Goal: Task Accomplishment & Management: Manage account settings

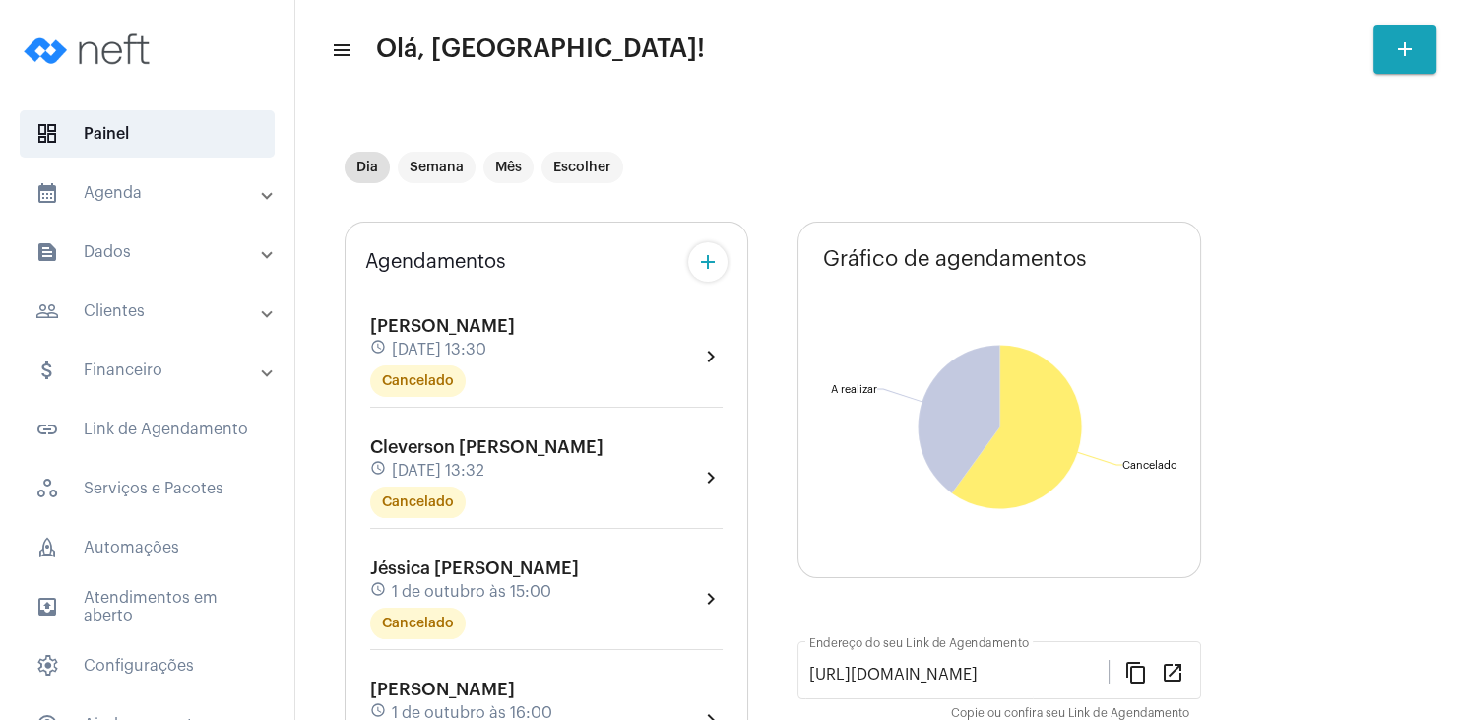
click at [147, 296] on mat-expansion-panel-header "people_outline Clientes" at bounding box center [153, 310] width 283 height 47
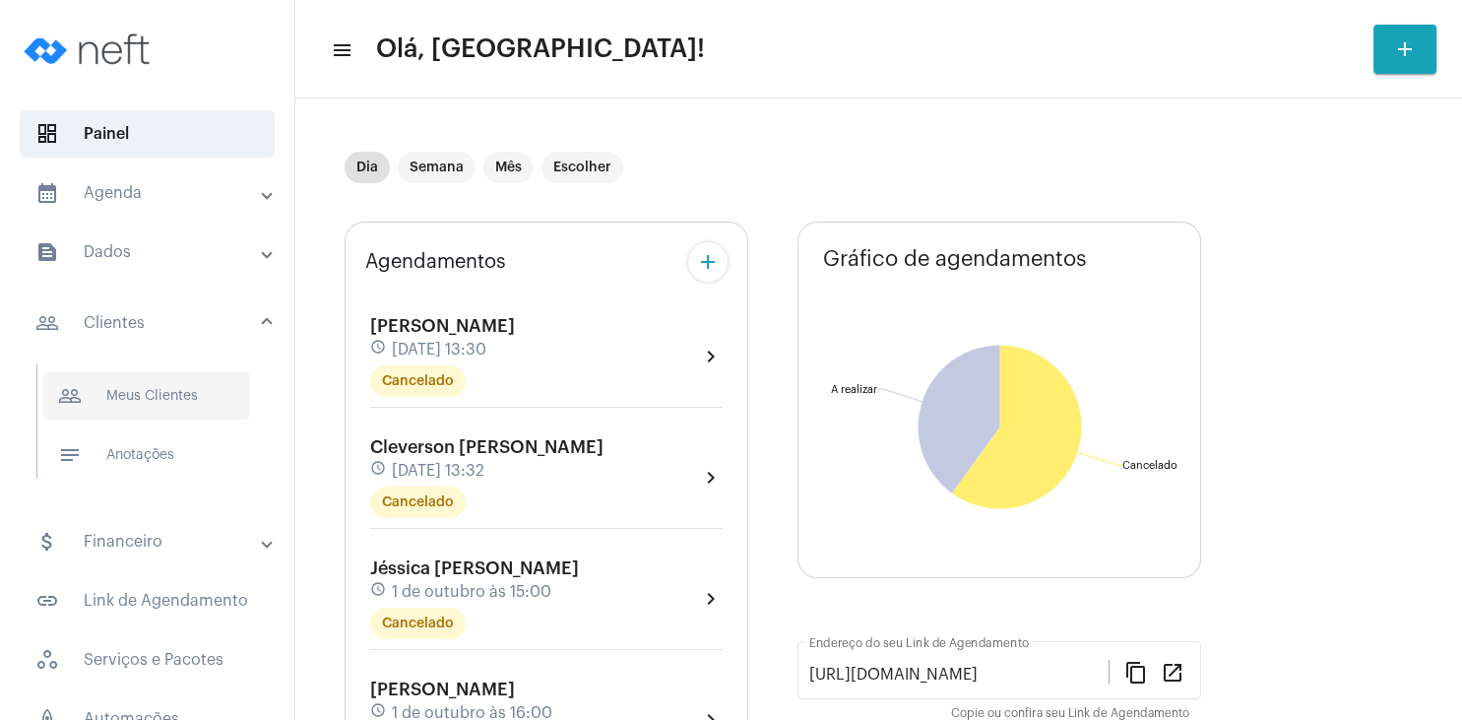
click at [166, 412] on span "people_outline Meus Clientes" at bounding box center [146, 395] width 208 height 47
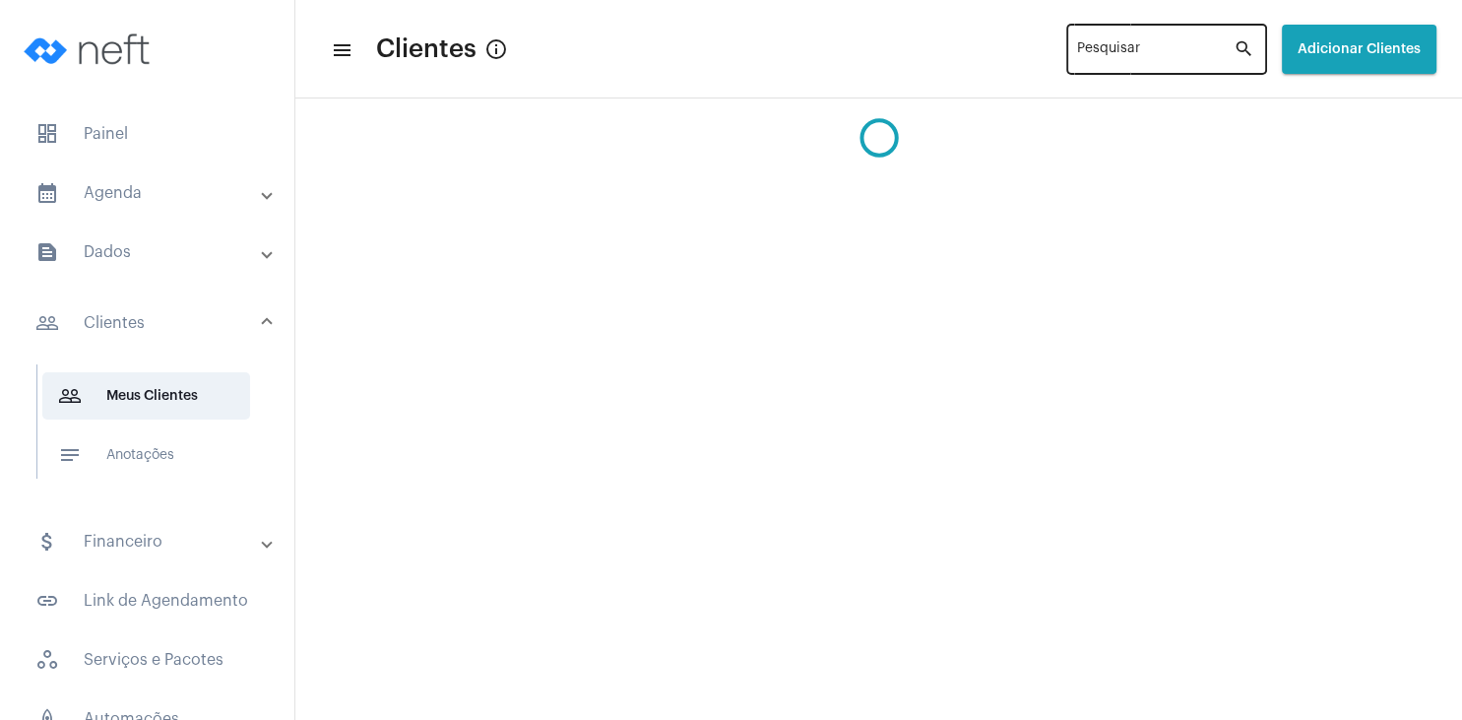
click at [1077, 43] on div "Pesquisar" at bounding box center [1155, 48] width 157 height 54
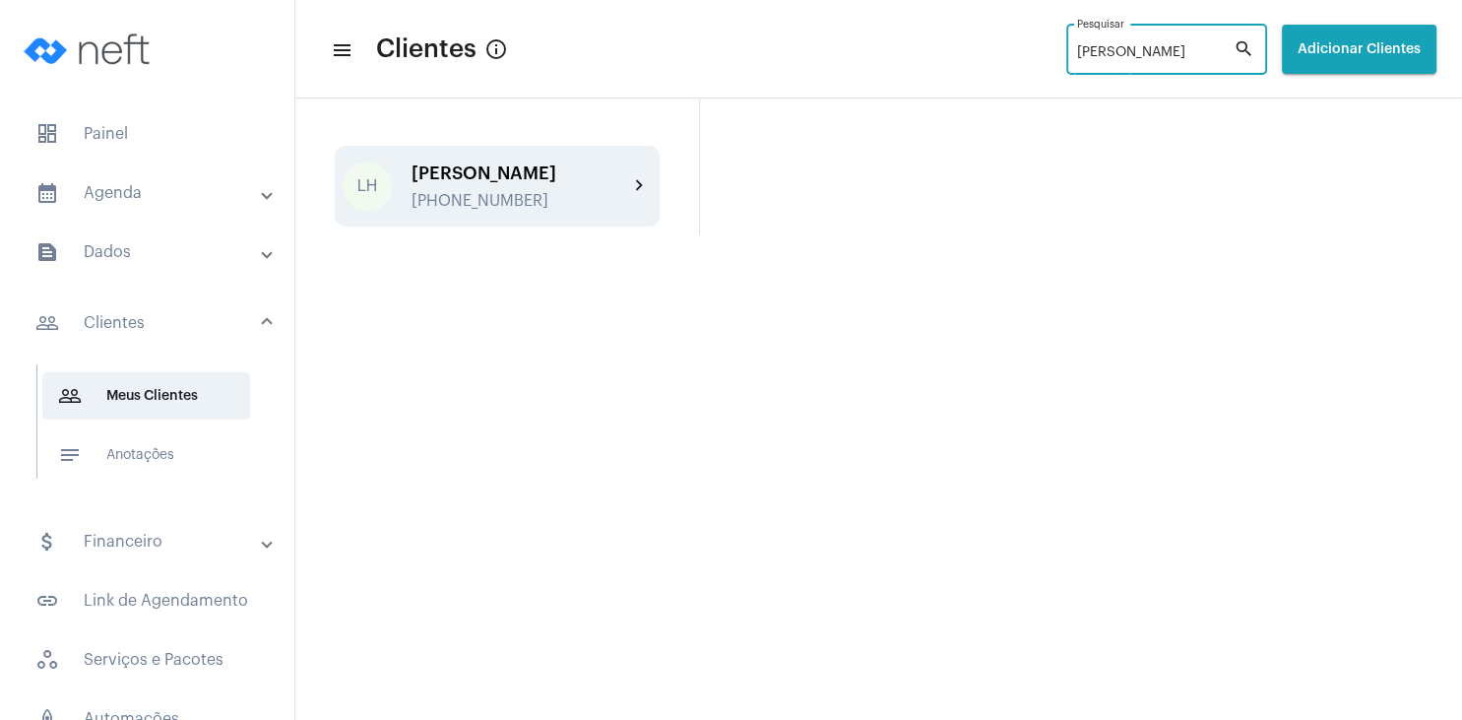
type input "[PERSON_NAME]"
click at [447, 204] on div "[PHONE_NUMBER]" at bounding box center [520, 201] width 217 height 18
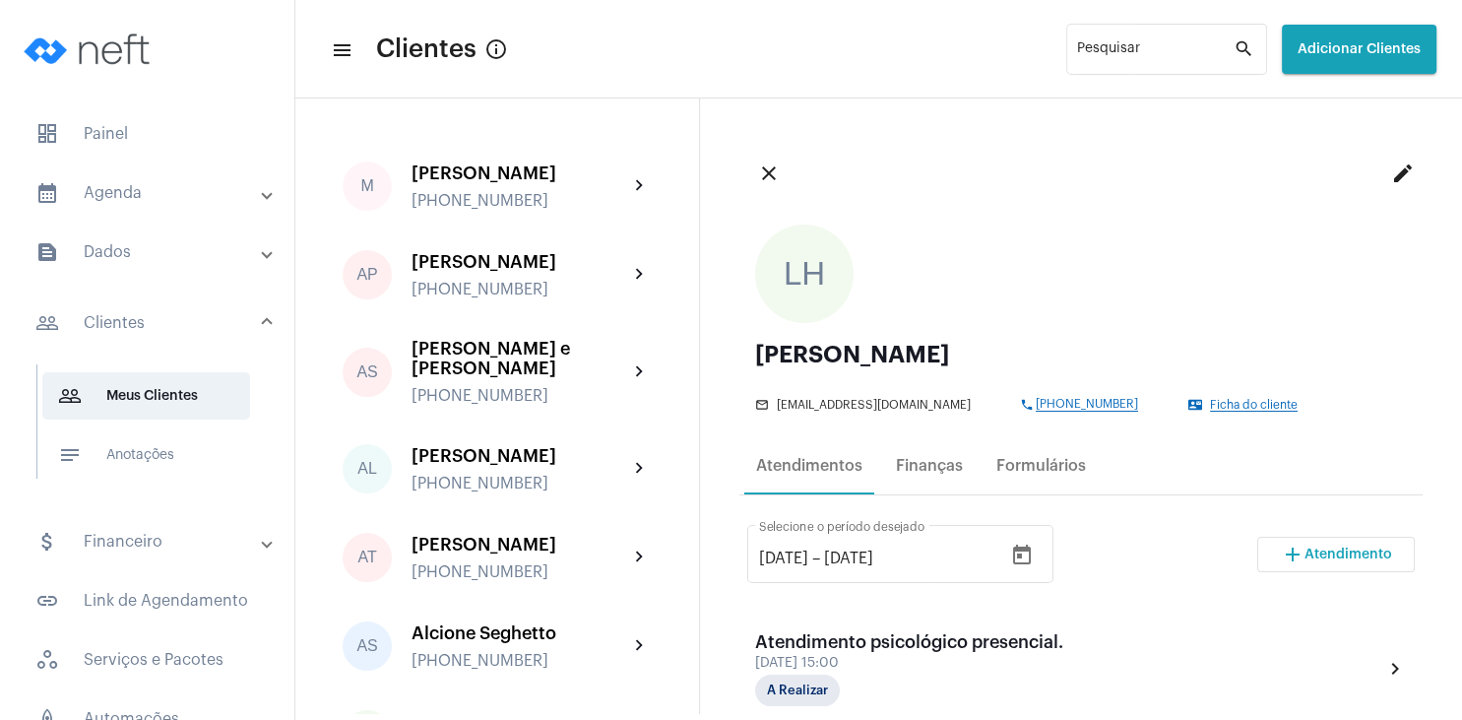
scroll to position [189, 0]
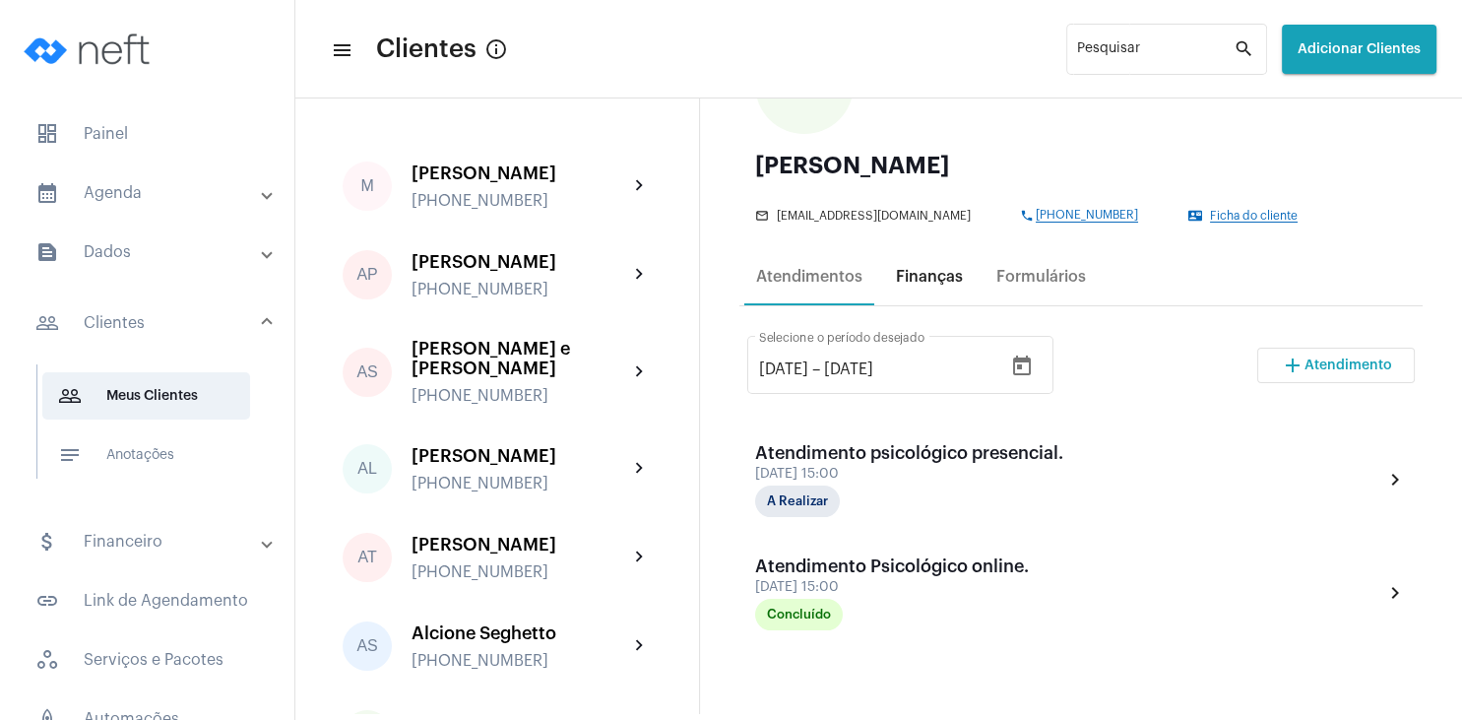
click at [922, 262] on div "Finanças" at bounding box center [929, 276] width 91 height 47
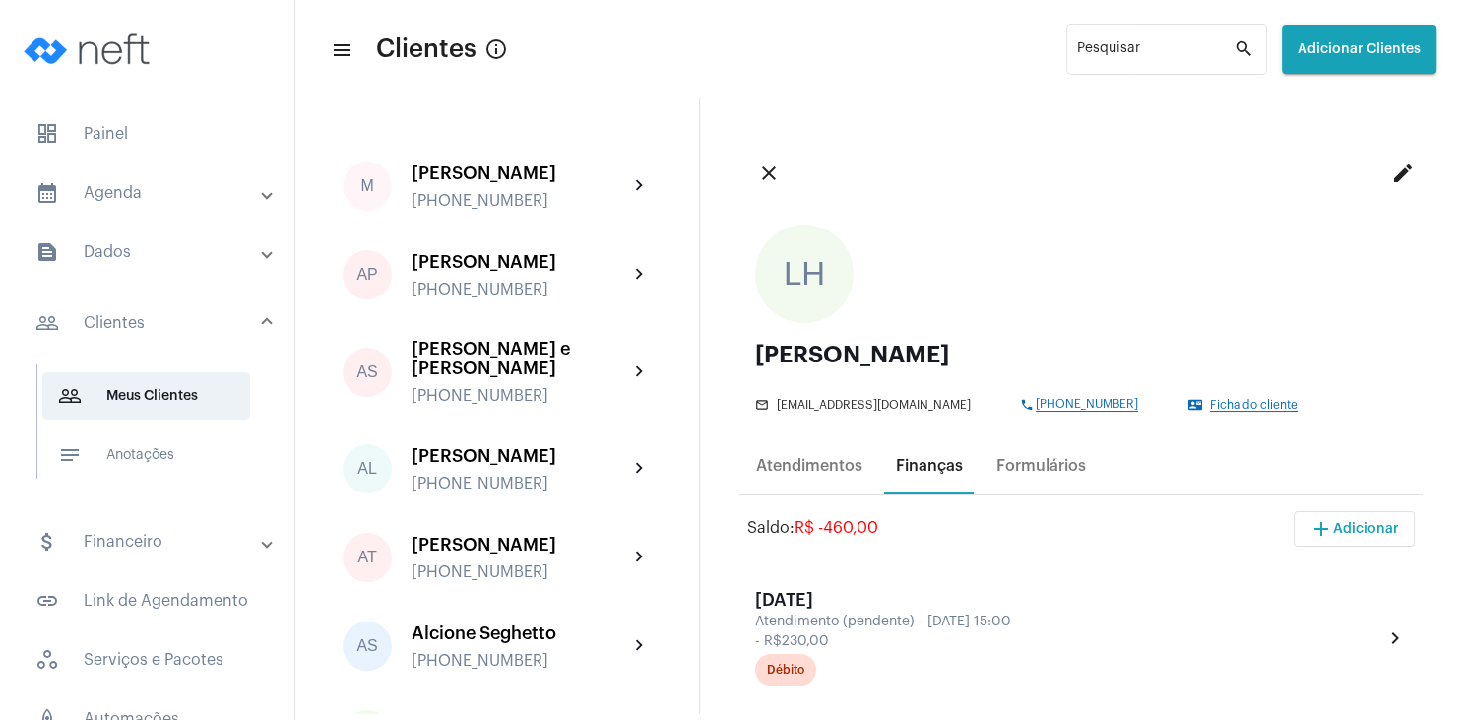
scroll to position [284, 0]
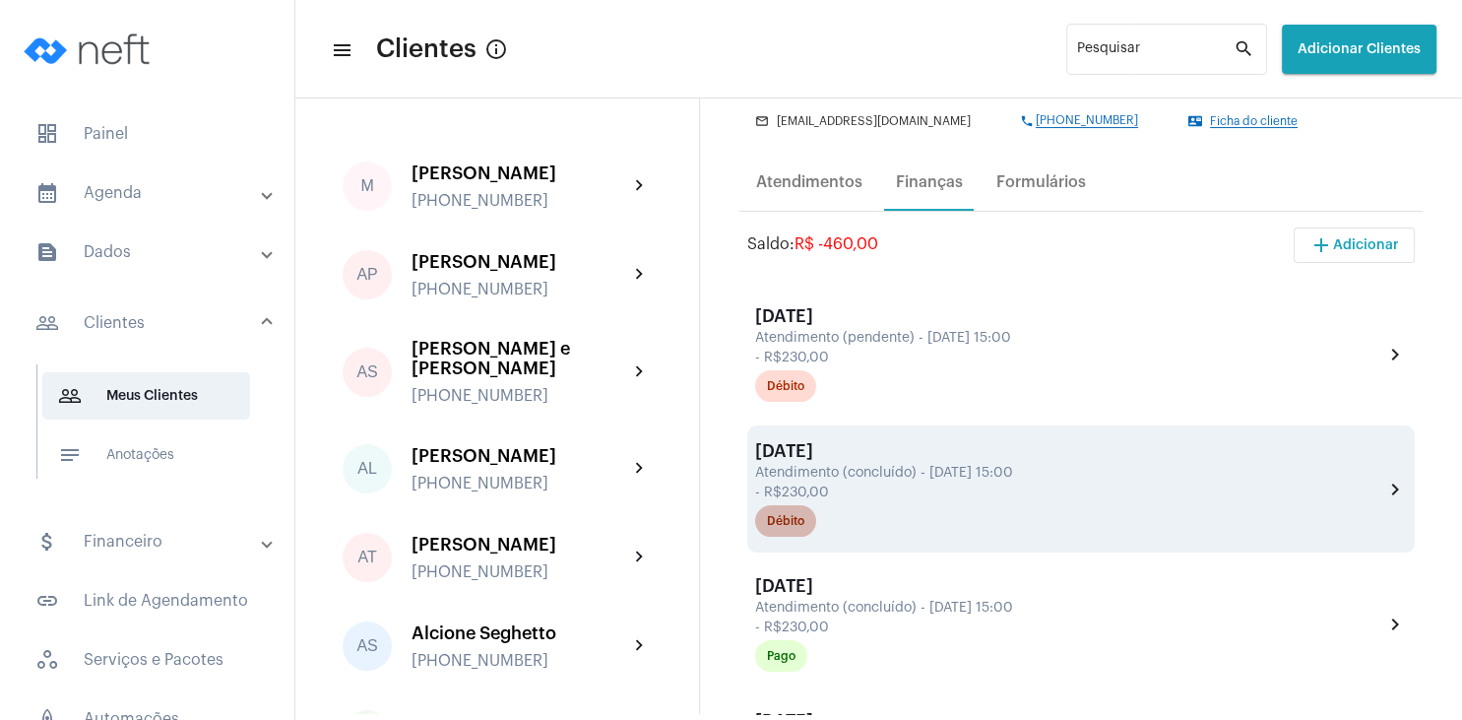
click at [787, 532] on mat-chip "Débito" at bounding box center [785, 521] width 61 height 32
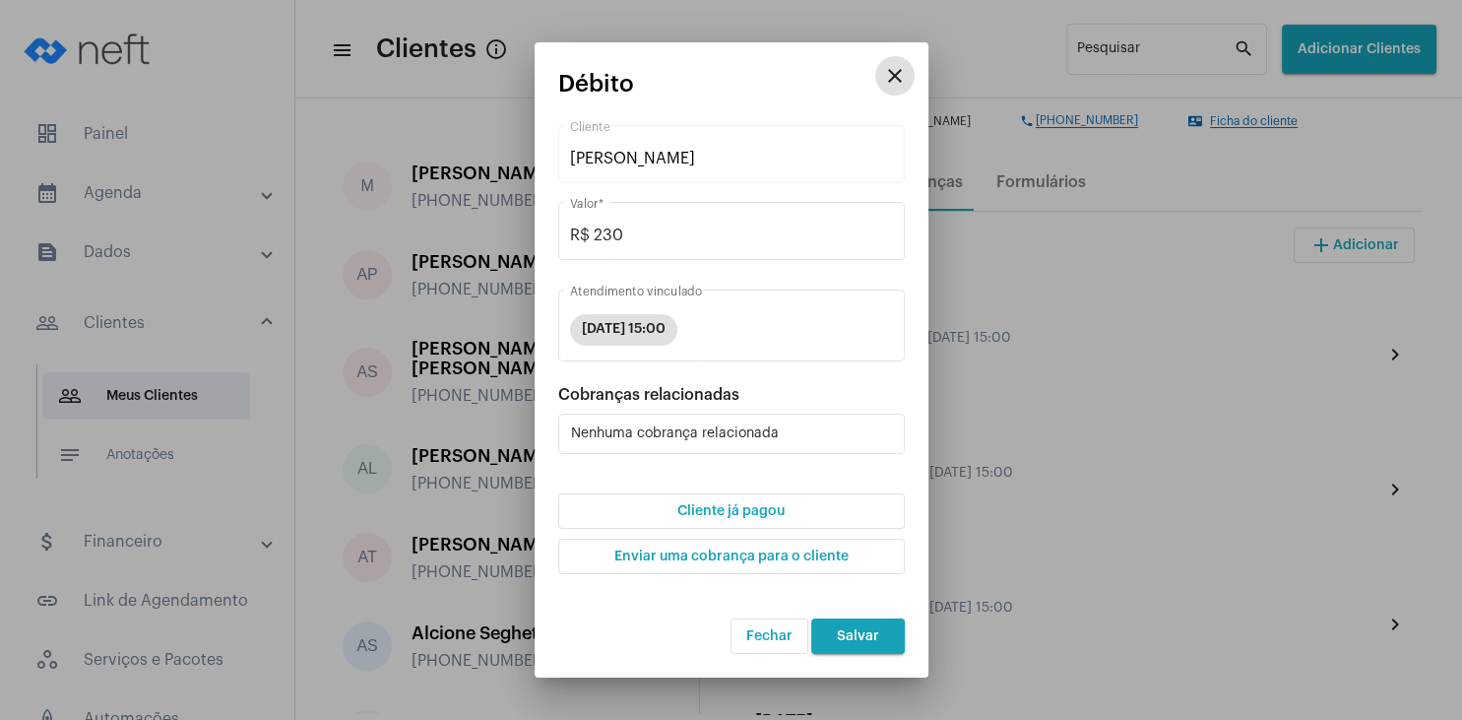
click at [768, 514] on span "Cliente já pagou" at bounding box center [730, 511] width 107 height 14
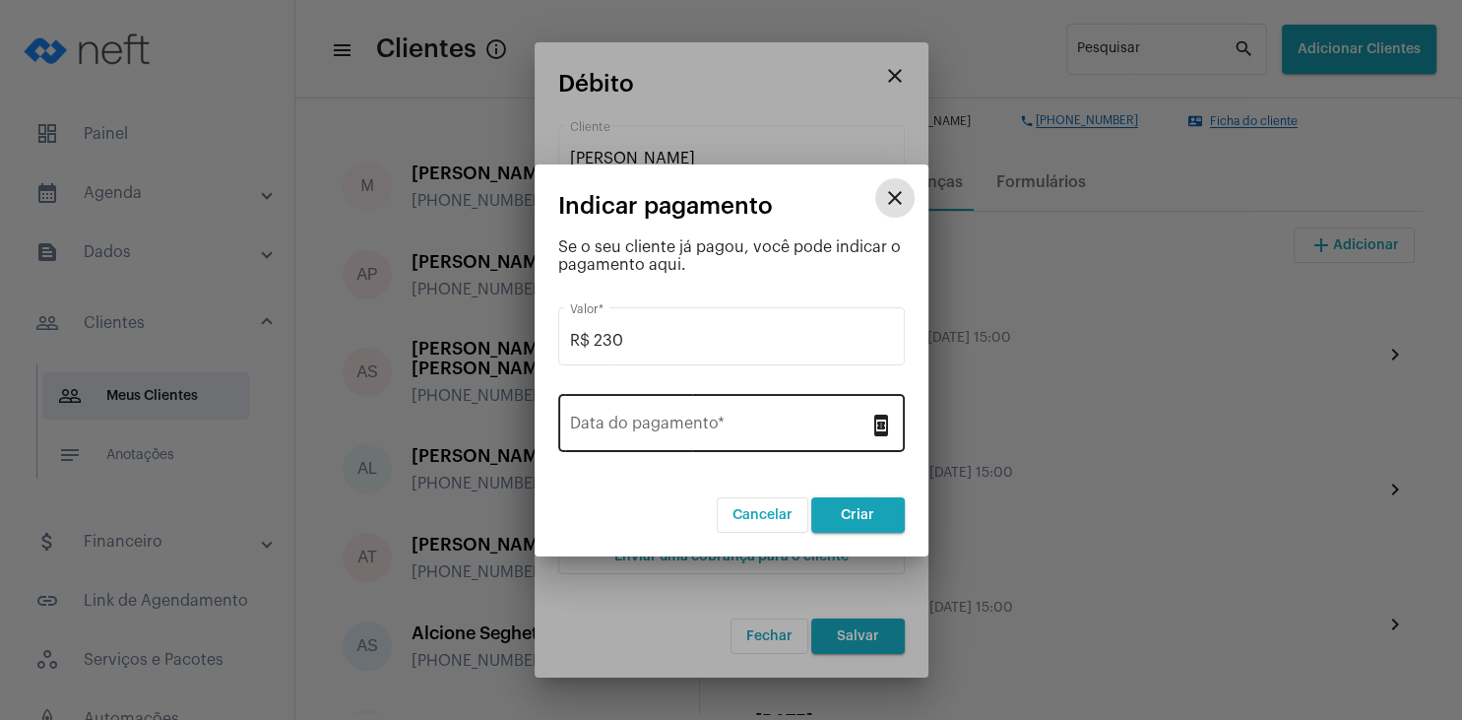
click at [734, 440] on div "Data do pagamento *" at bounding box center [719, 421] width 299 height 62
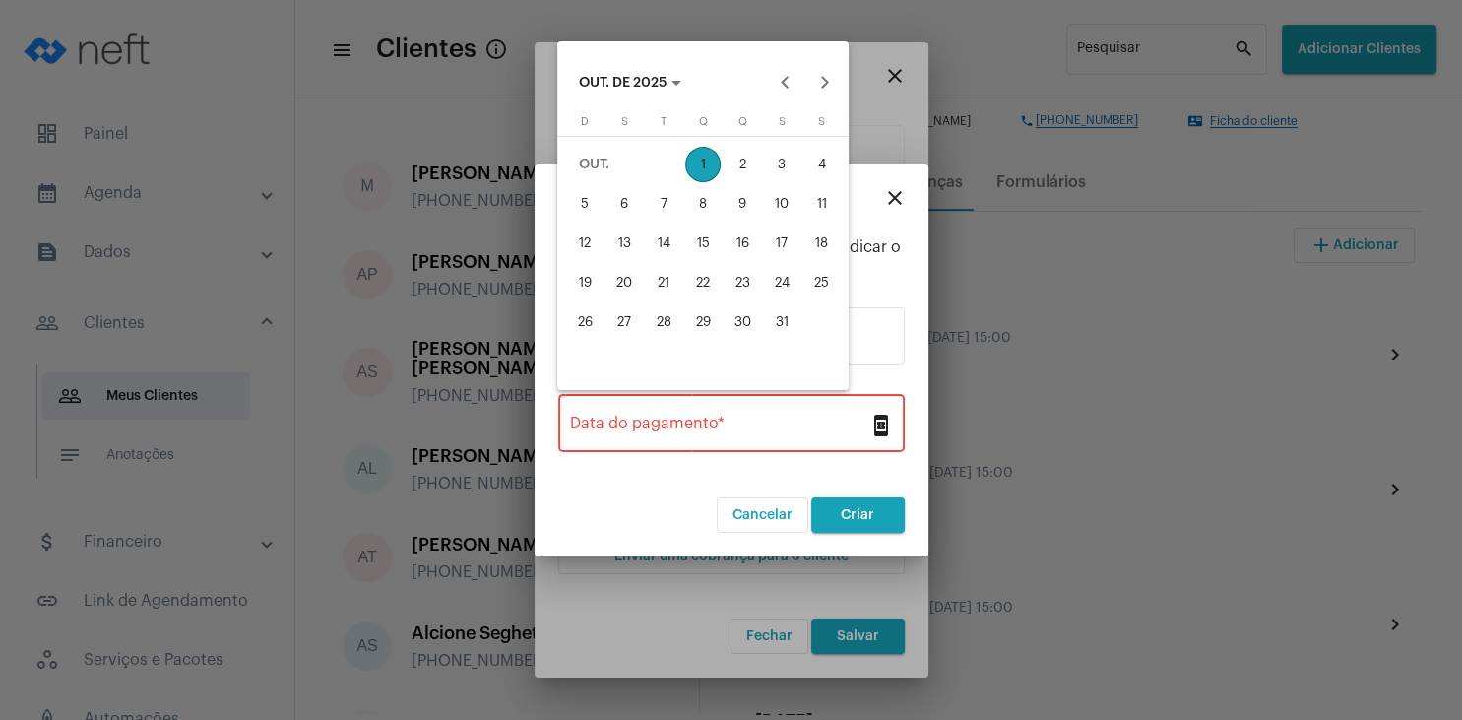
click at [709, 165] on div "1" at bounding box center [702, 164] width 35 height 35
type input "[DATE]"
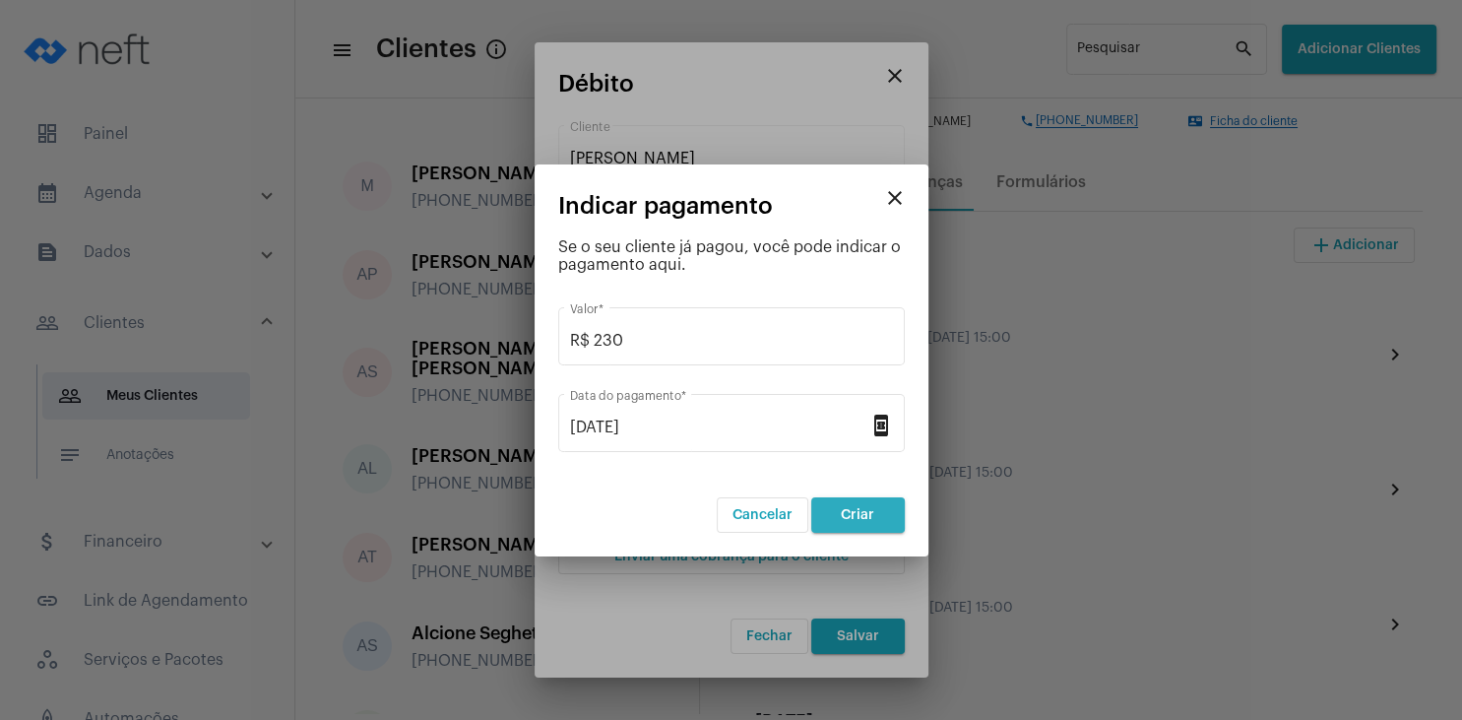
click at [872, 519] on span "Criar" at bounding box center [857, 515] width 33 height 14
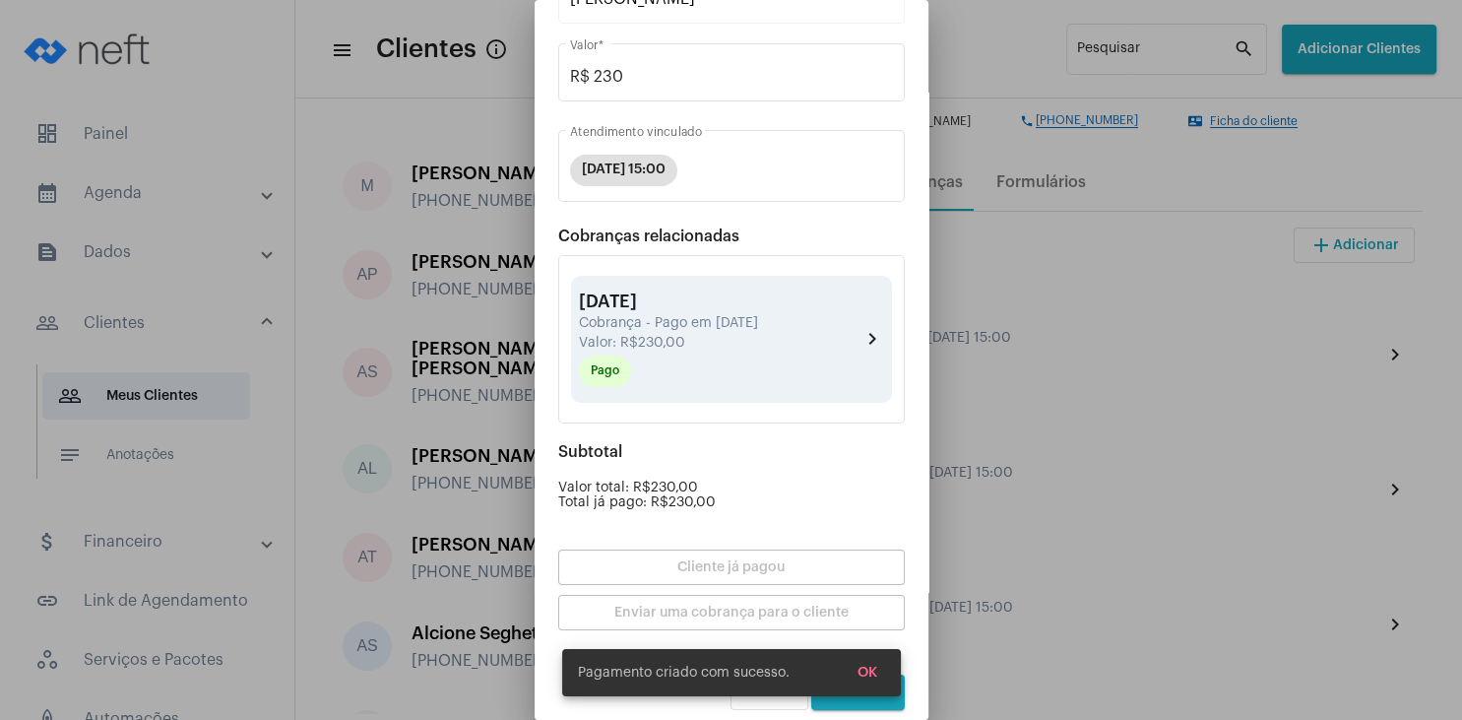
scroll to position [172, 0]
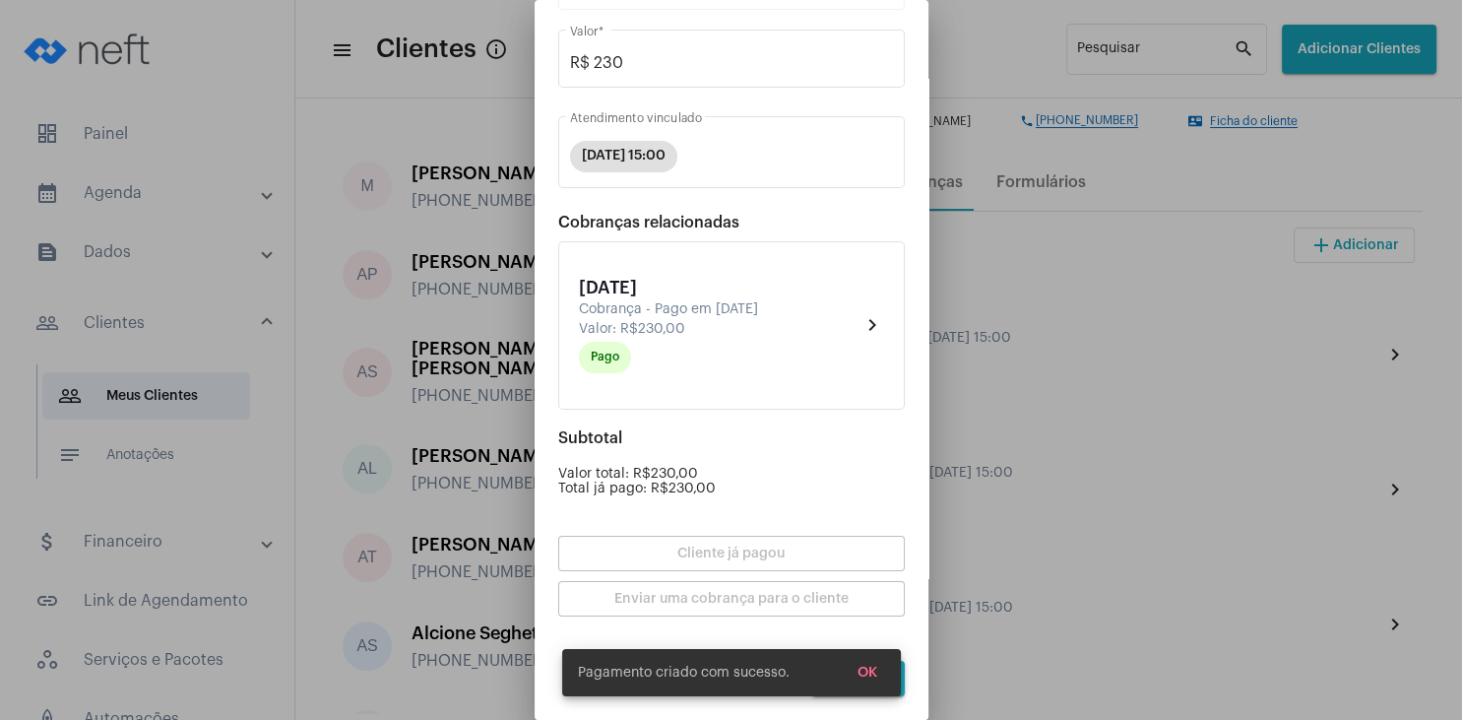
click at [876, 672] on button "OK" at bounding box center [867, 672] width 51 height 35
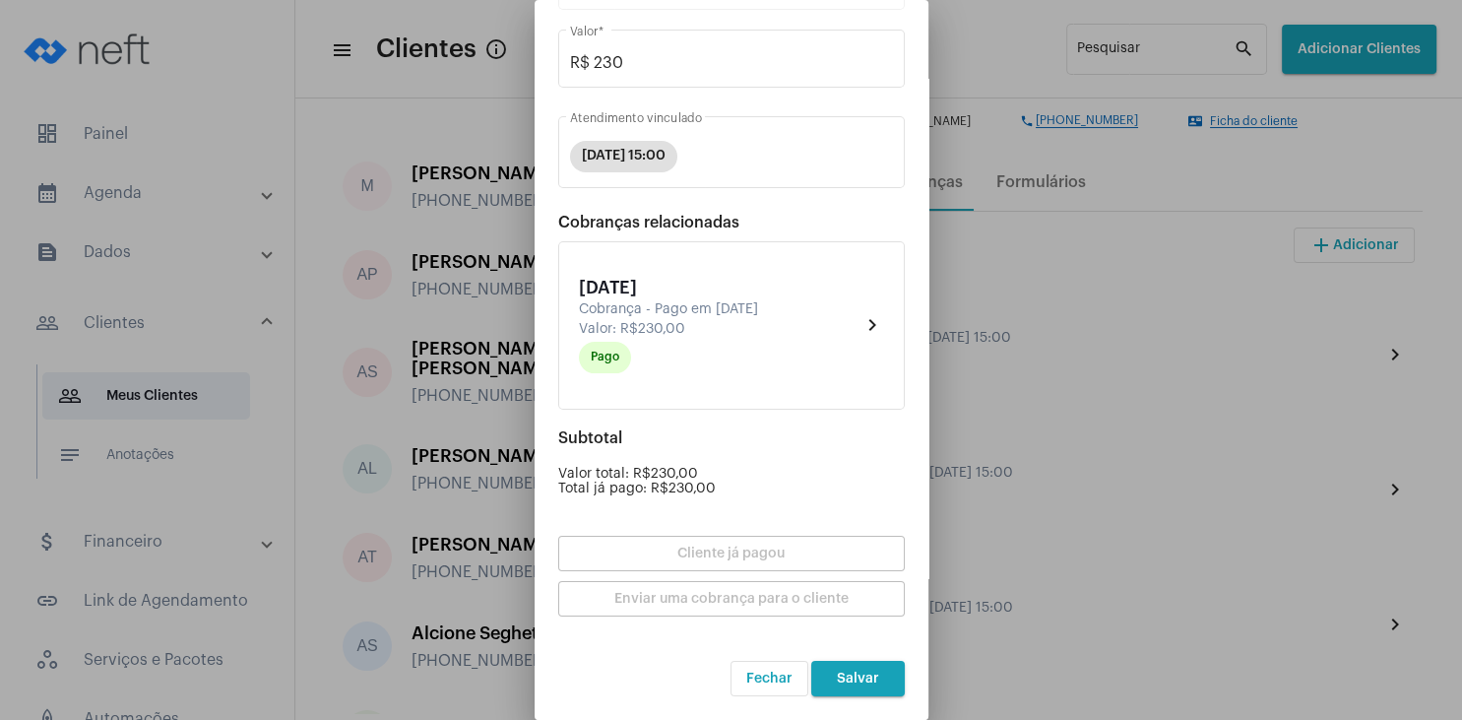
click at [860, 686] on button "Salvar" at bounding box center [858, 678] width 94 height 35
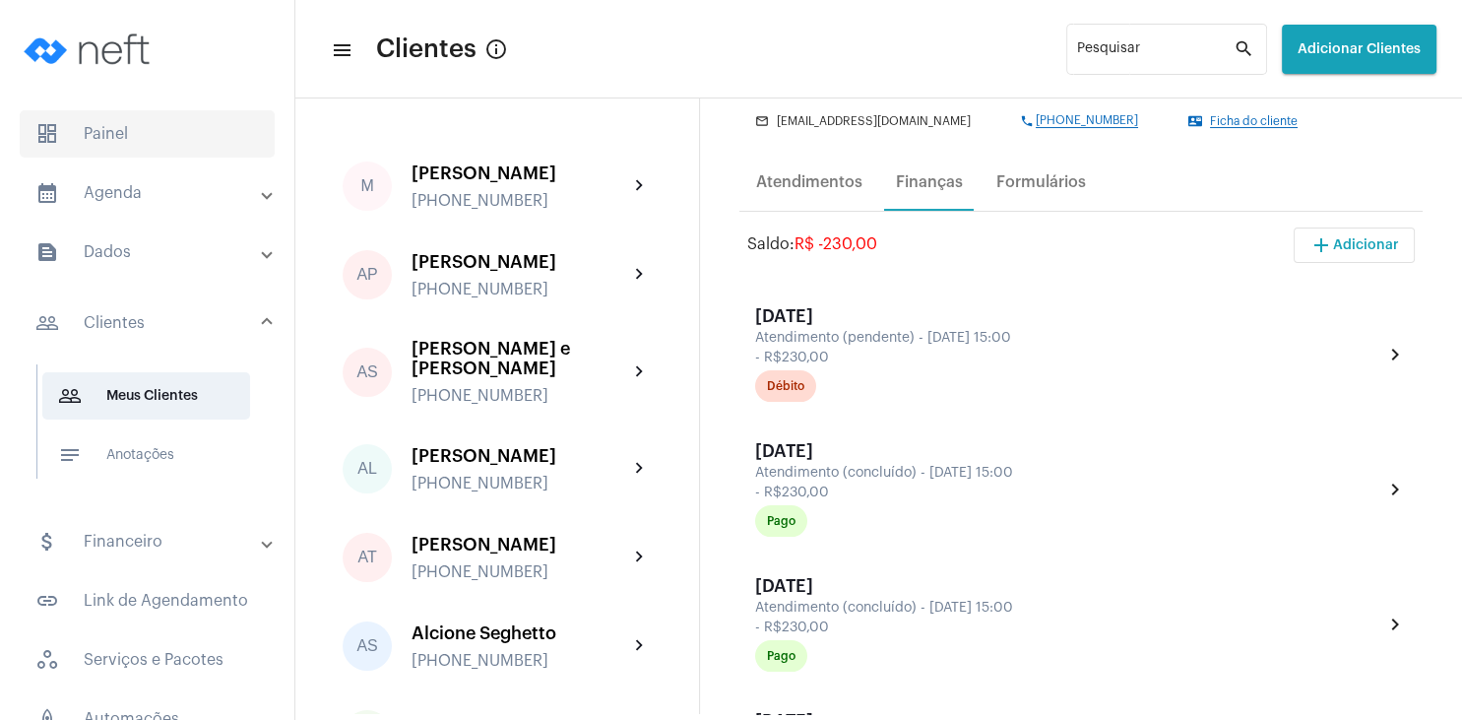
click at [127, 146] on span "dashboard Painel" at bounding box center [147, 133] width 255 height 47
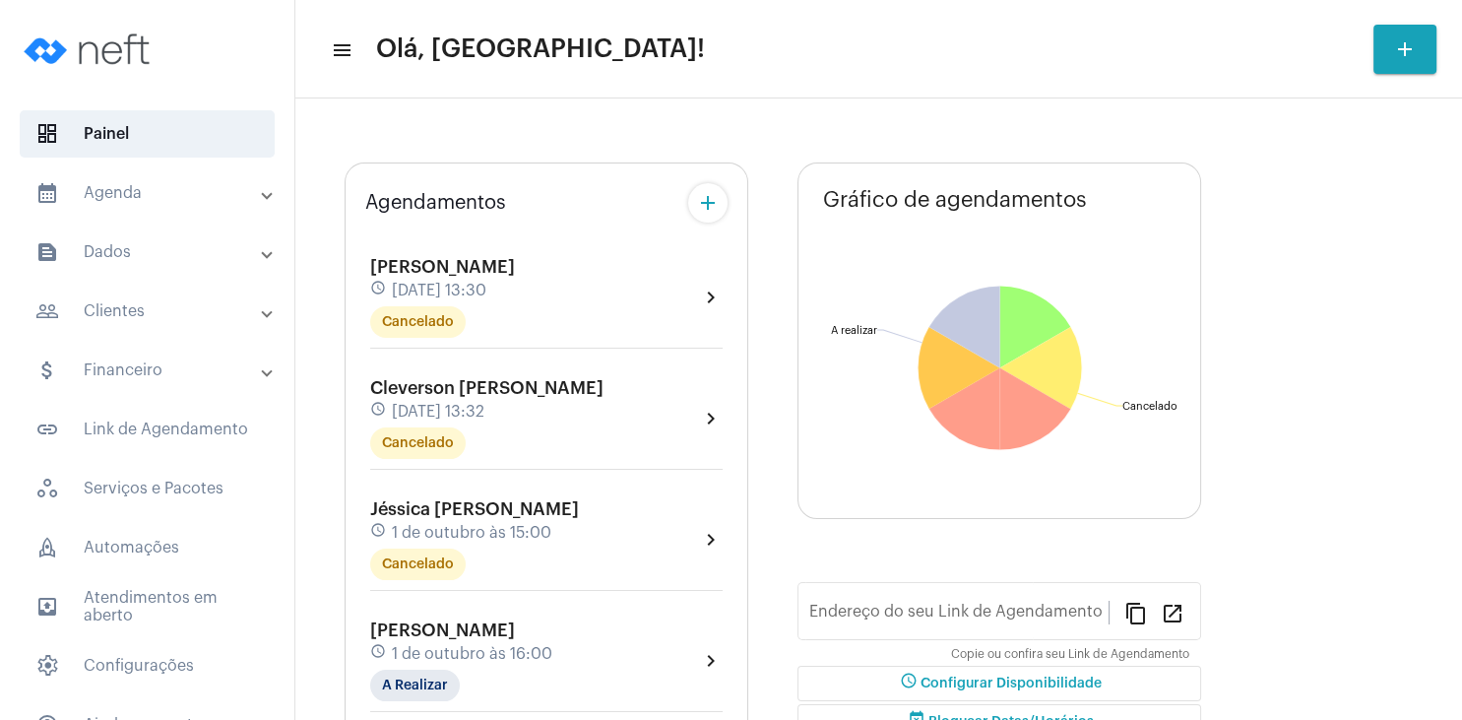
type input "[URL][DOMAIN_NAME]"
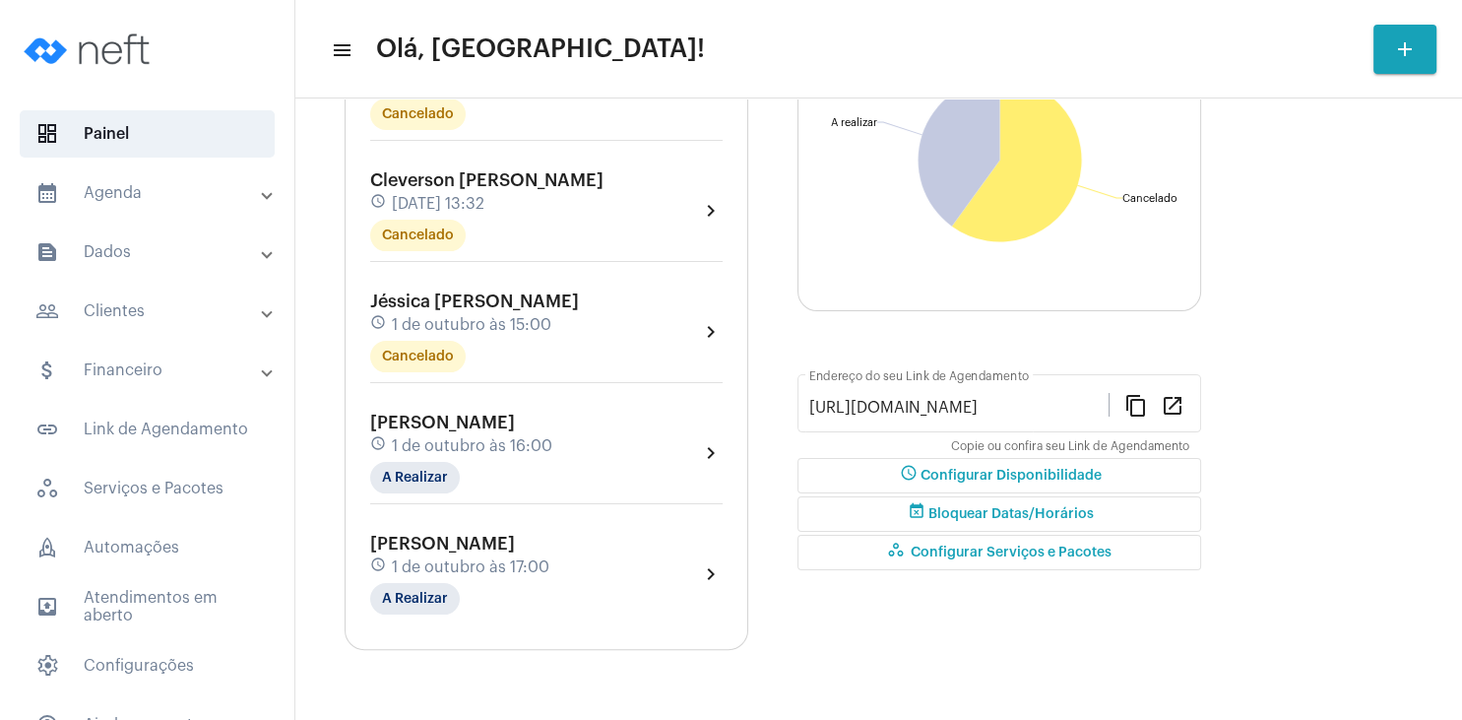
scroll to position [284, 0]
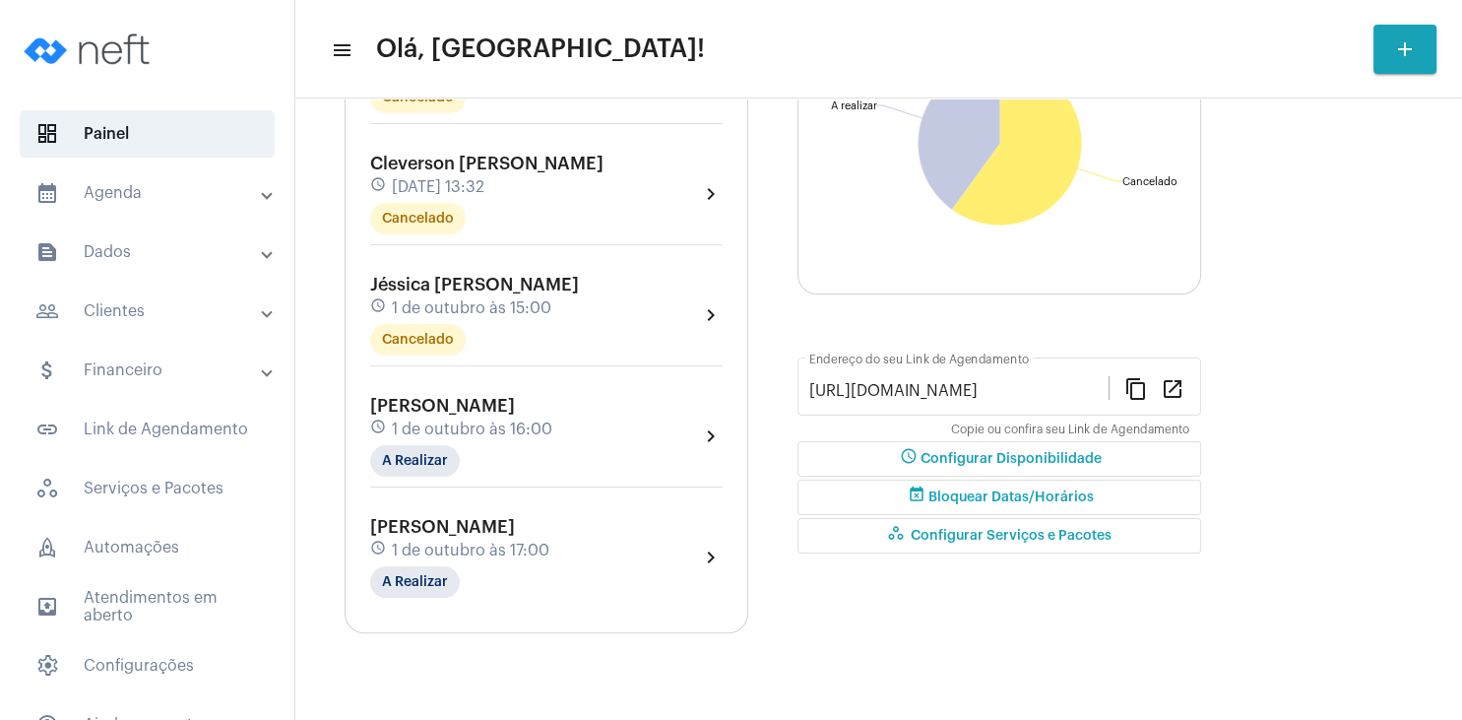
click at [478, 293] on div "Jéssica [PERSON_NAME] Horn schedule [DATE] 15:00 Cancelado" at bounding box center [474, 315] width 209 height 81
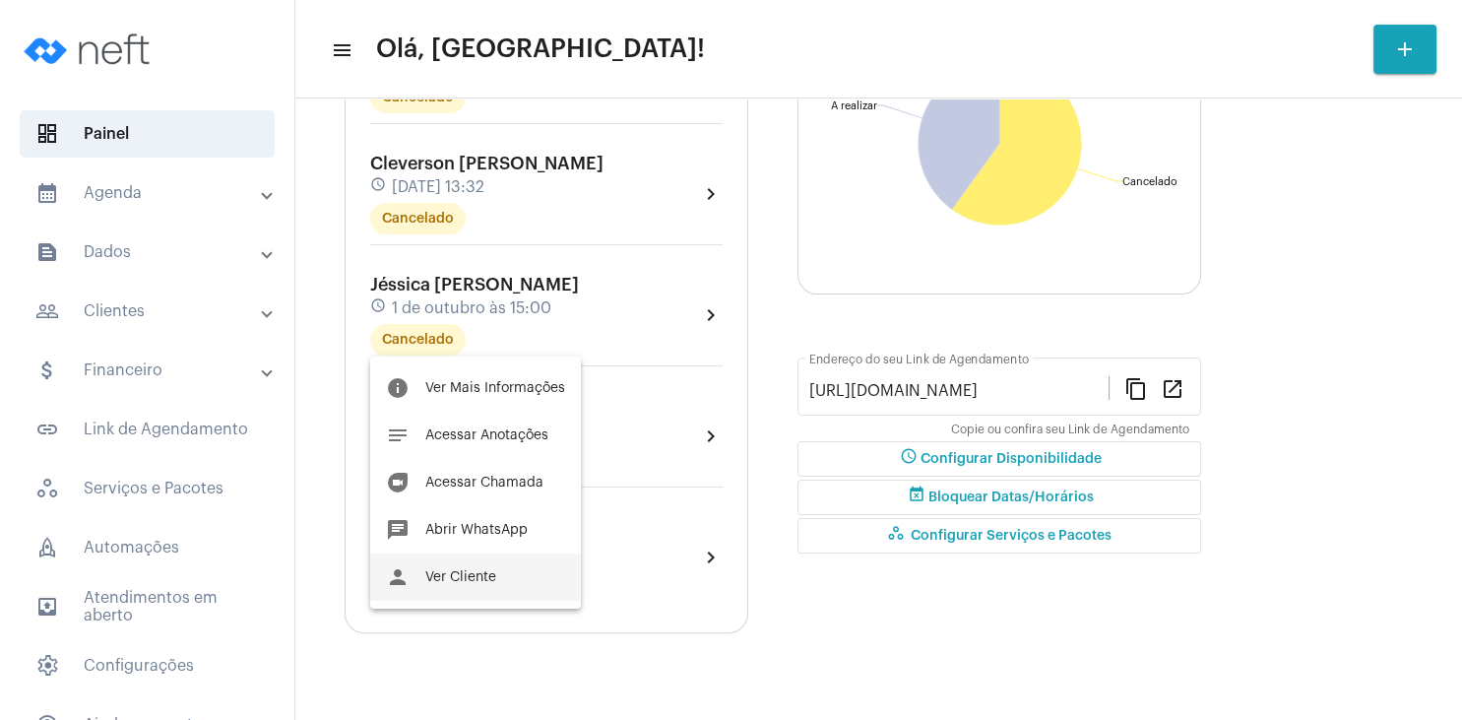
click at [478, 583] on span "Ver Cliente" at bounding box center [460, 577] width 71 height 14
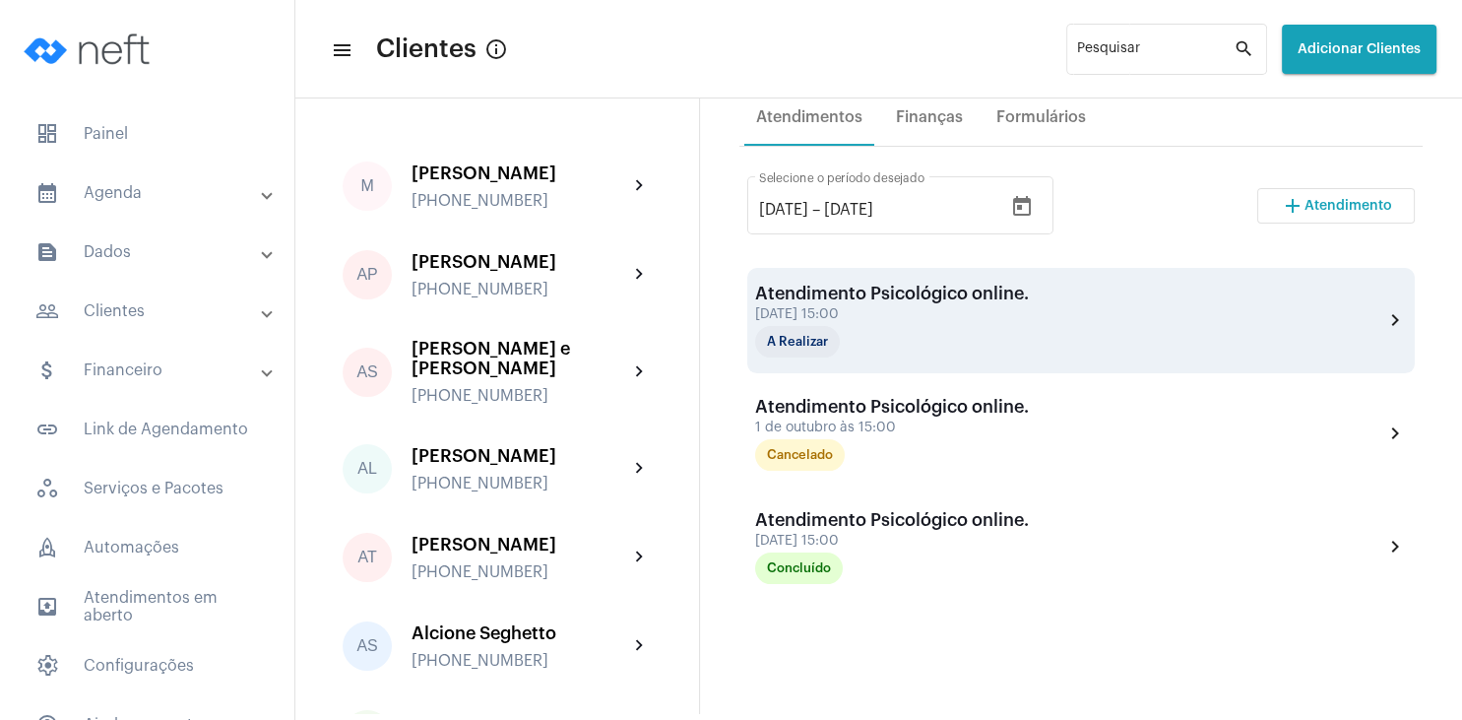
scroll to position [378, 0]
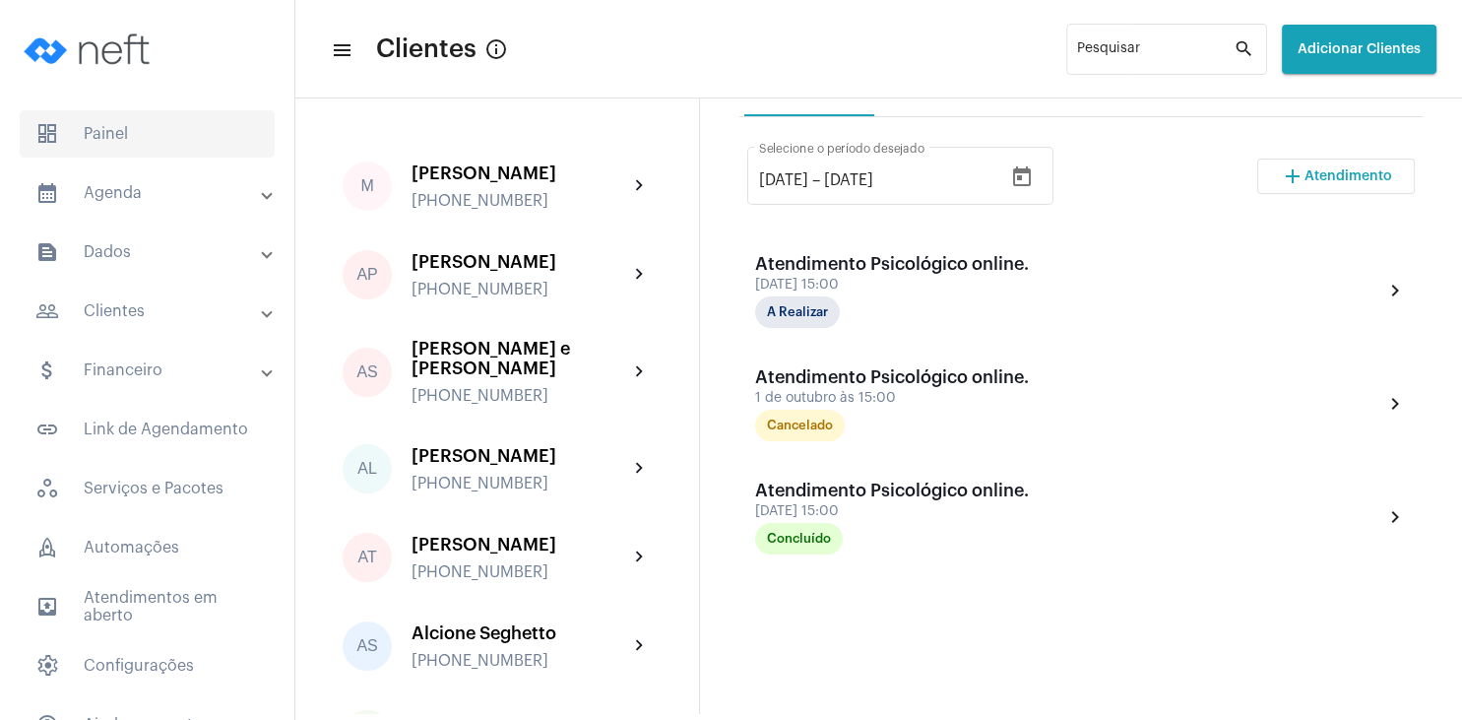
click at [78, 145] on span "dashboard Painel" at bounding box center [147, 133] width 255 height 47
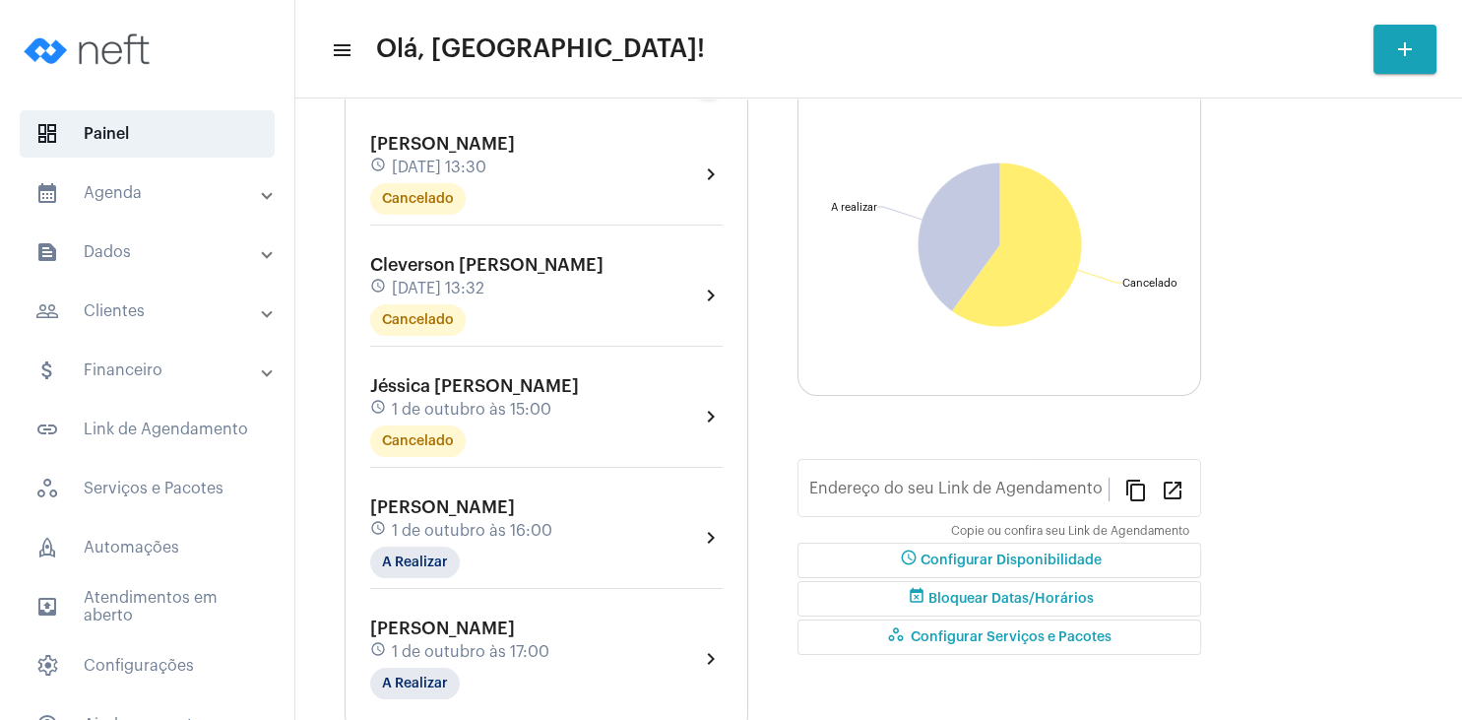
type input "[URL][DOMAIN_NAME]"
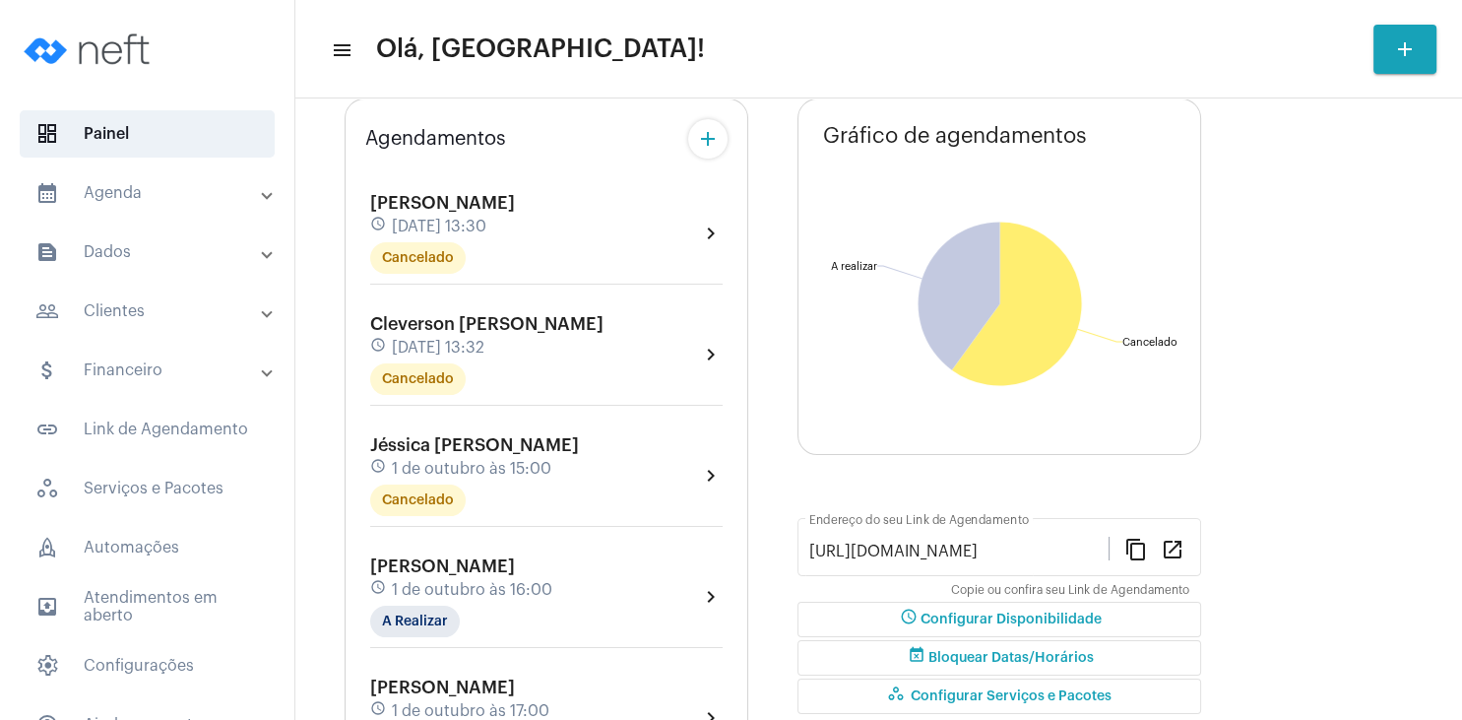
scroll to position [248, 0]
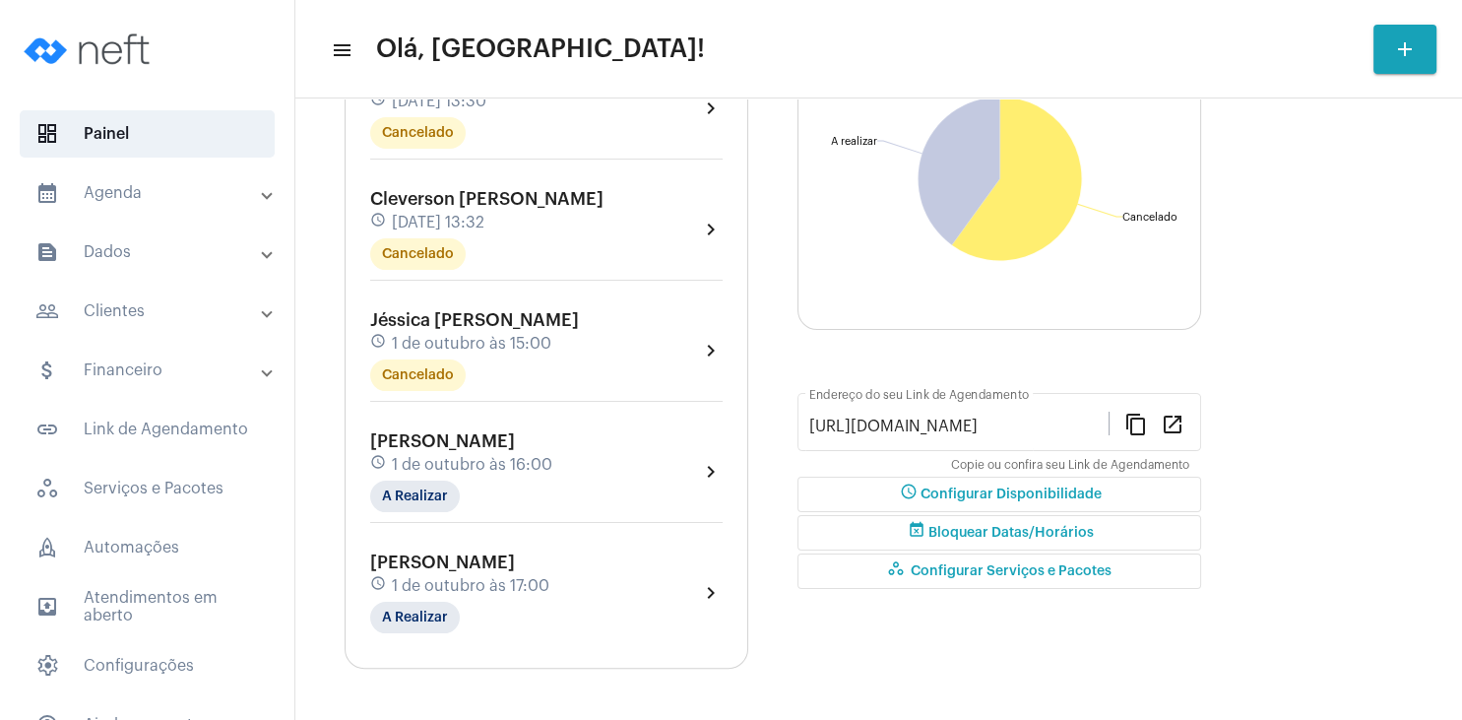
click at [426, 447] on span "[PERSON_NAME]" at bounding box center [442, 441] width 145 height 18
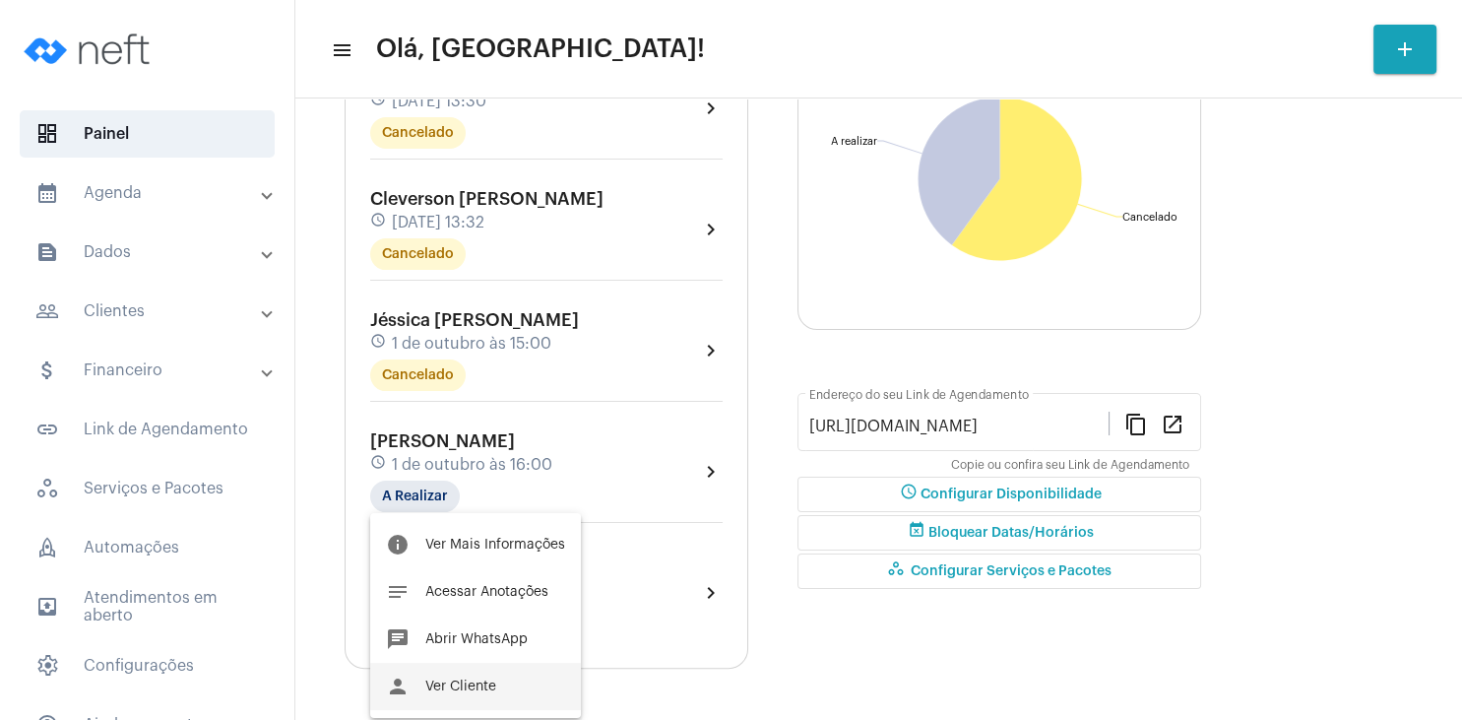
click at [464, 697] on button "person Ver Cliente" at bounding box center [475, 686] width 211 height 47
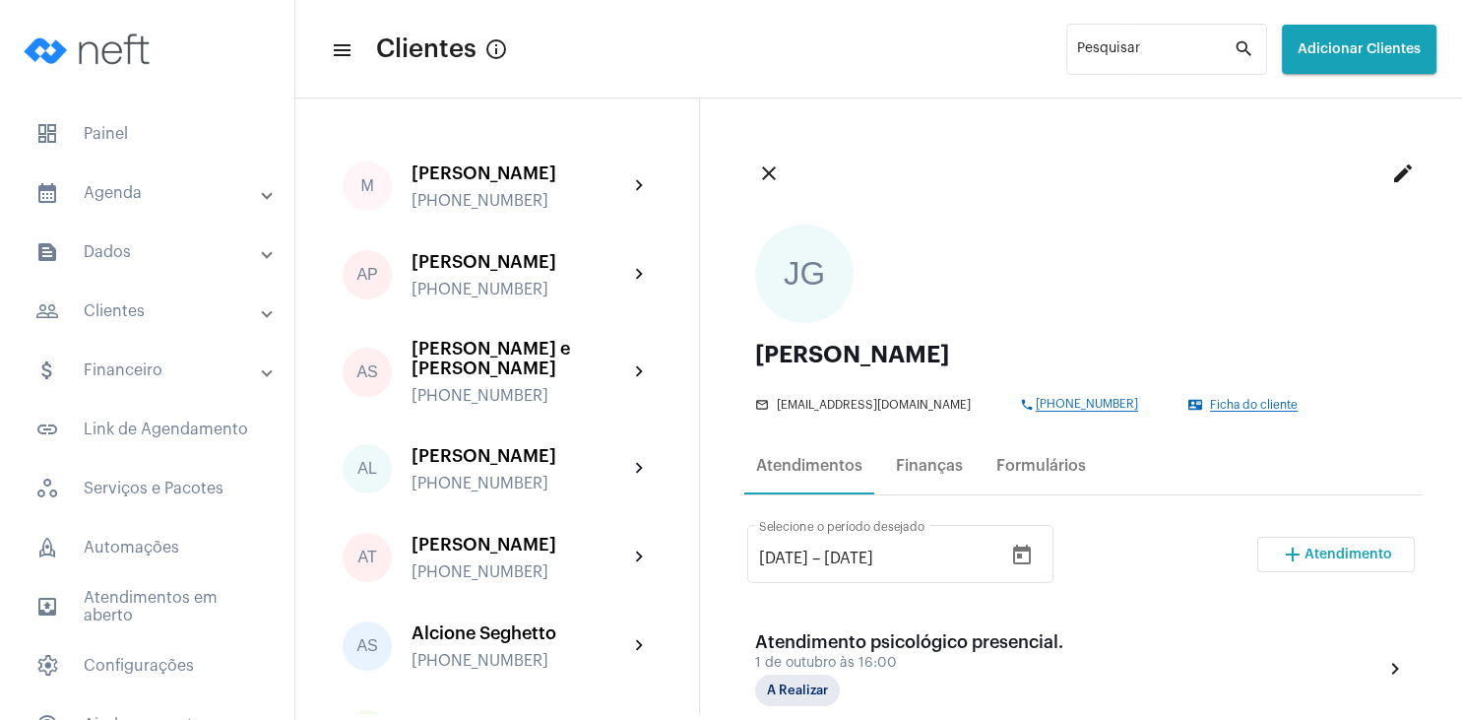
scroll to position [189, 0]
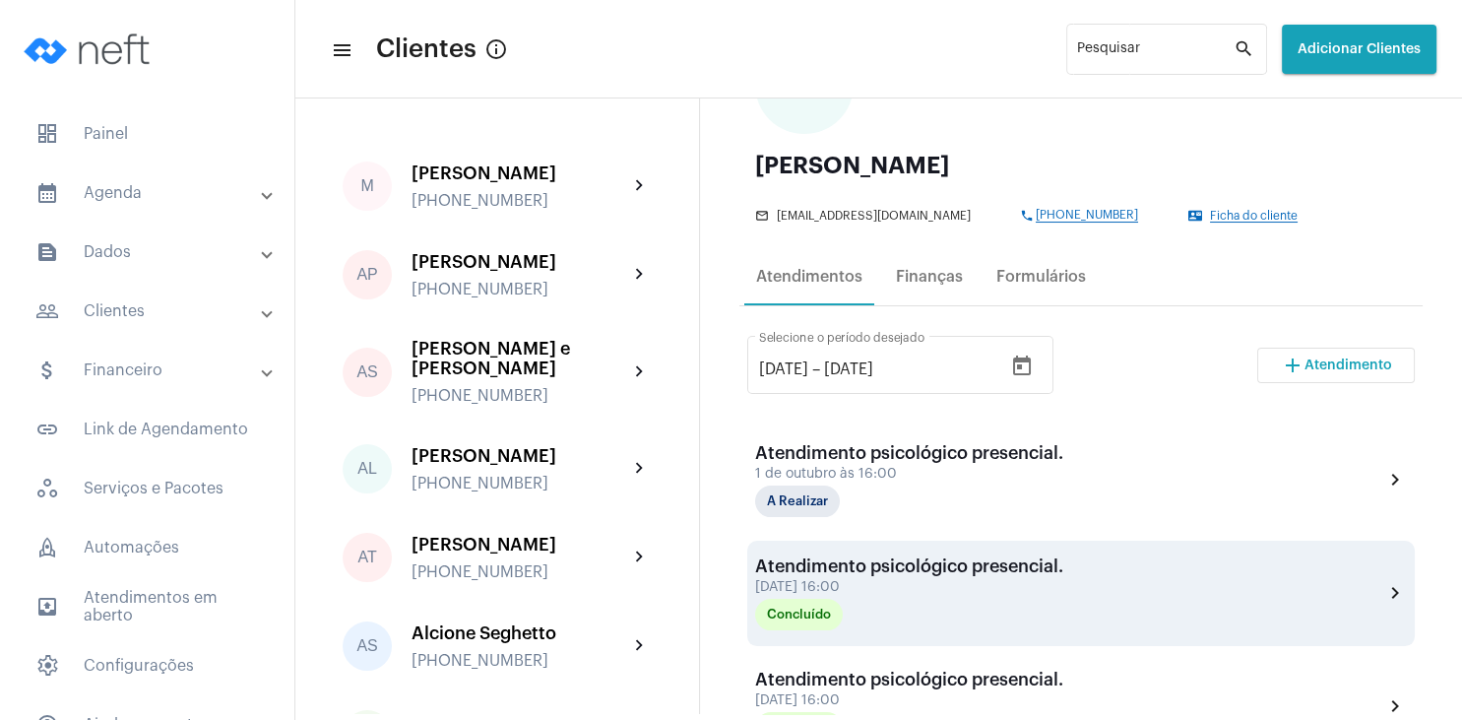
click at [821, 563] on div "Atendimento psicológico presencial." at bounding box center [909, 566] width 308 height 20
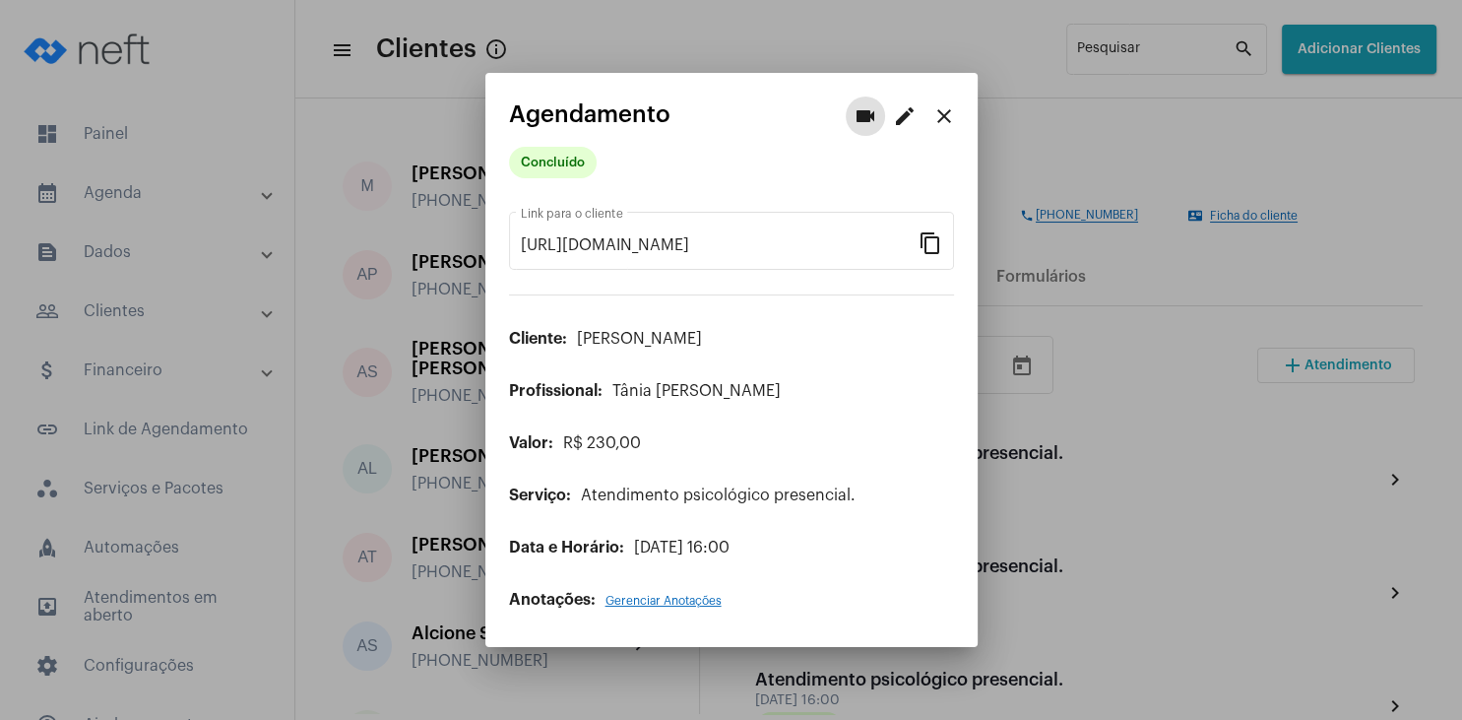
click at [660, 596] on span "Gerenciar Anotações" at bounding box center [663, 601] width 116 height 12
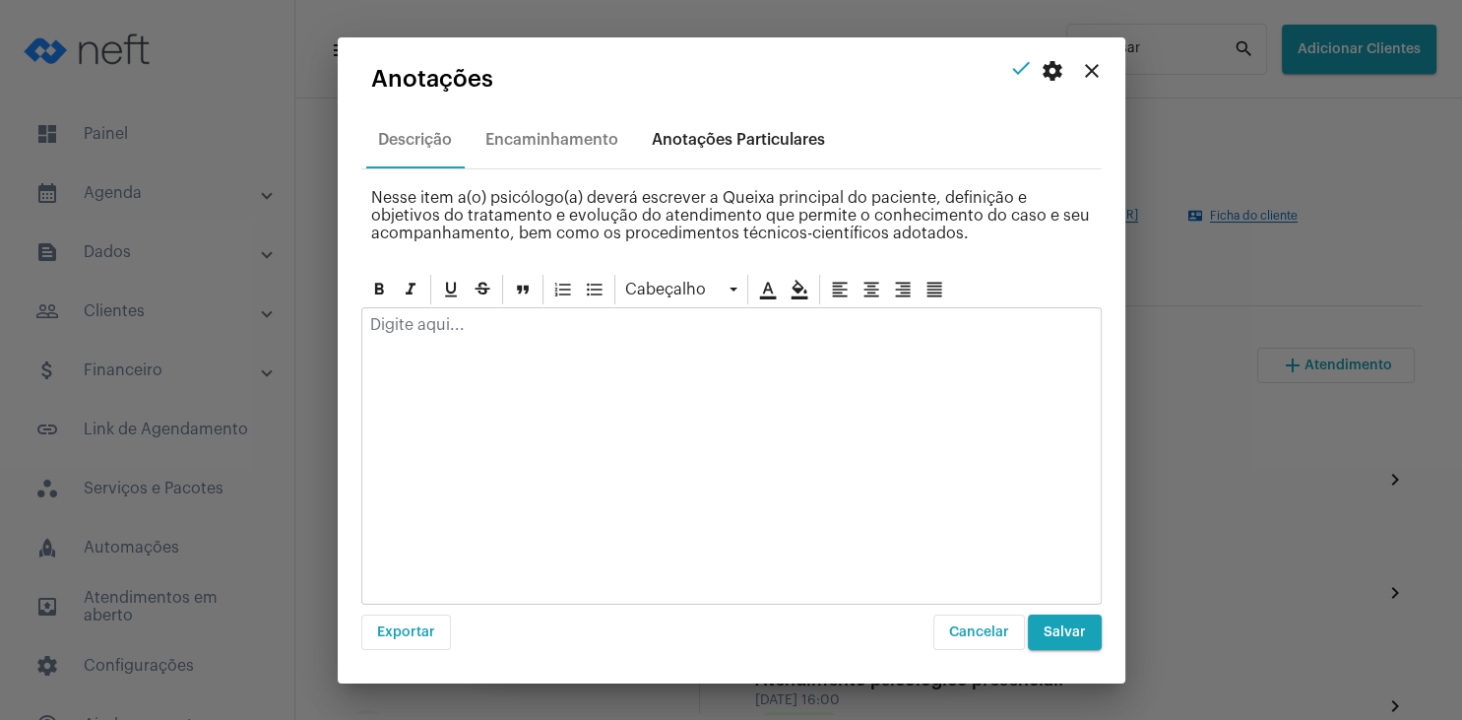
click at [770, 136] on div "Anotações Particulares" at bounding box center [738, 140] width 173 height 18
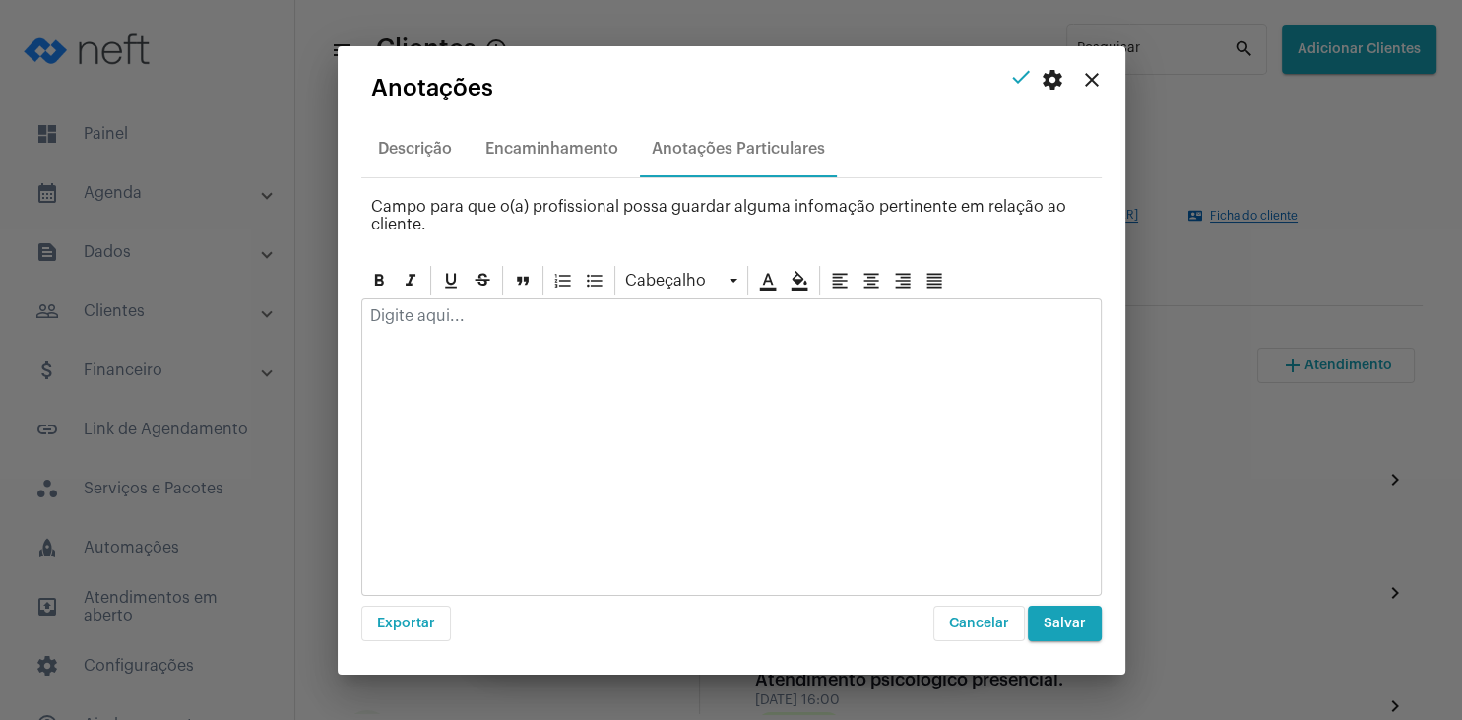
click at [1089, 80] on mat-icon "close" at bounding box center [1092, 80] width 24 height 24
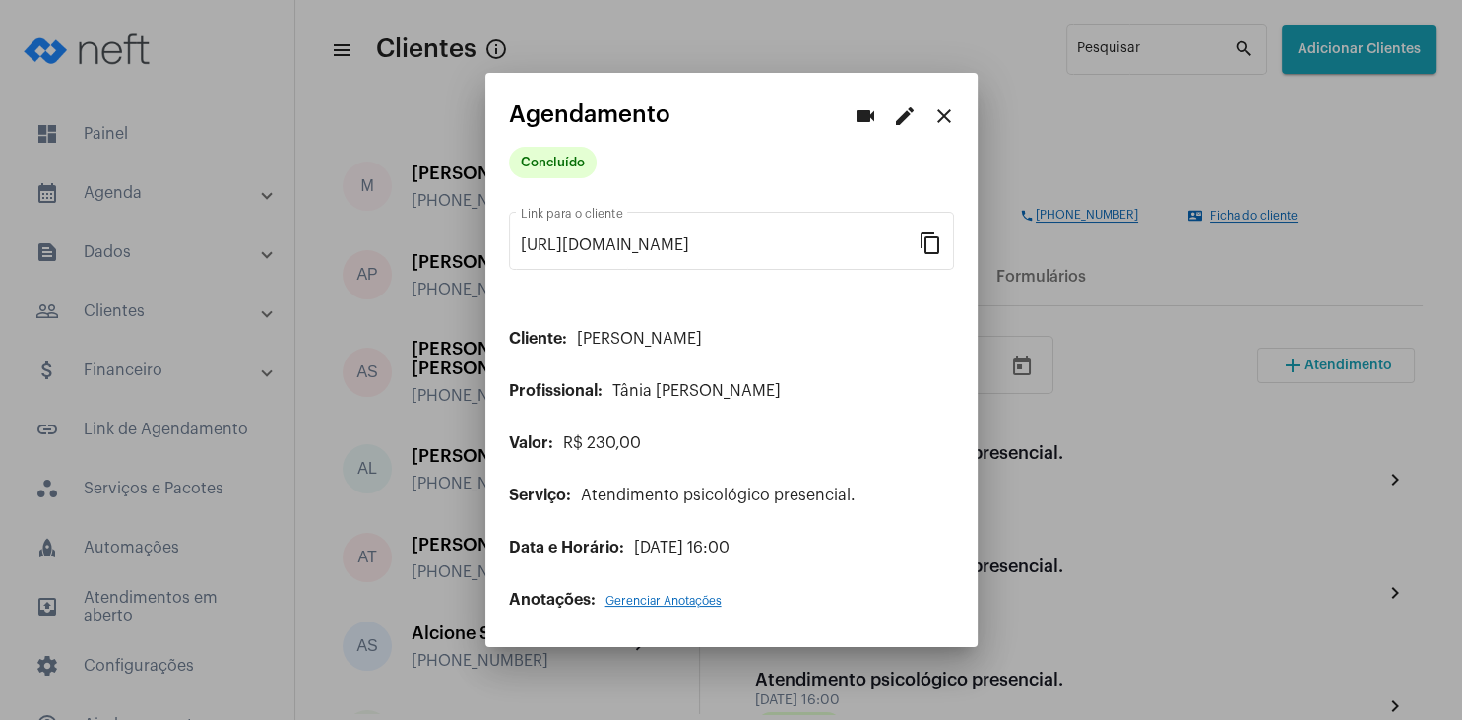
click at [946, 119] on mat-icon "close" at bounding box center [944, 116] width 24 height 24
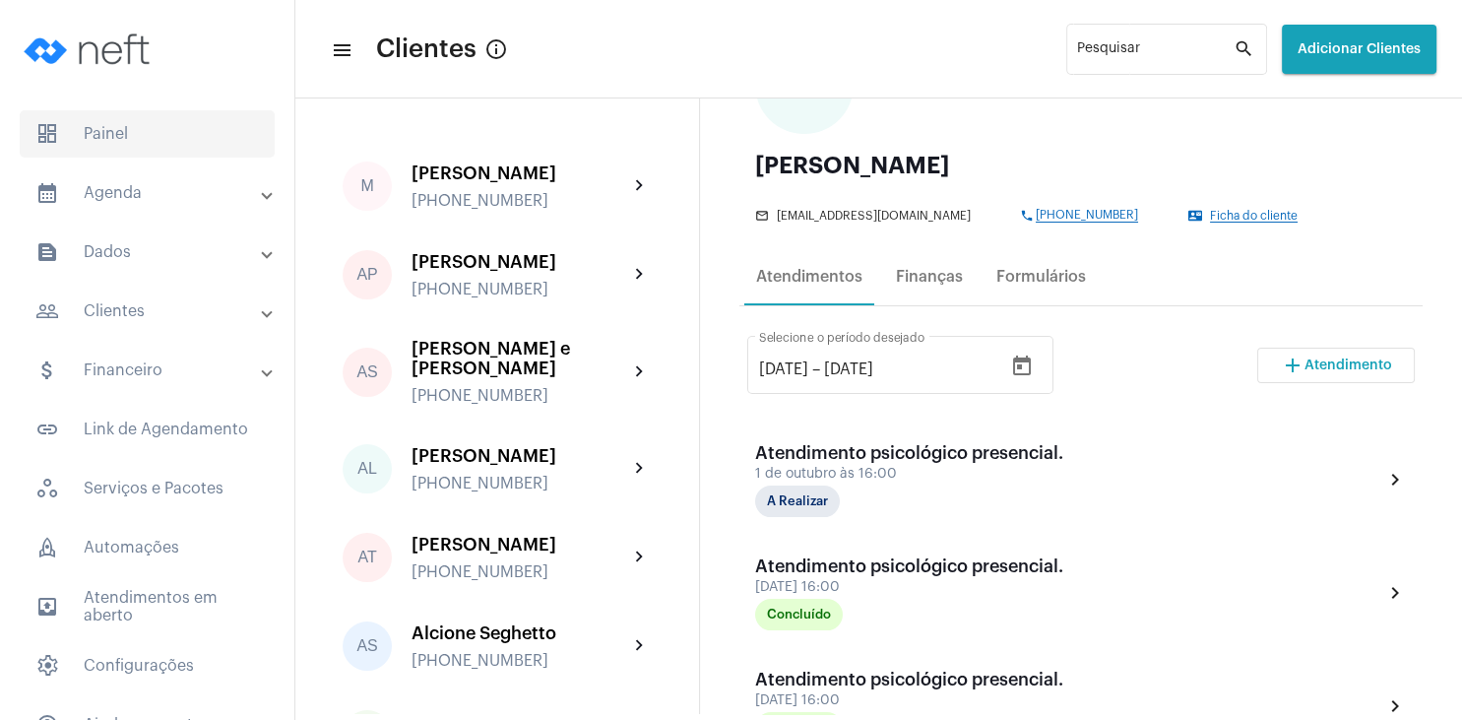
click at [117, 127] on span "dashboard Painel" at bounding box center [147, 133] width 255 height 47
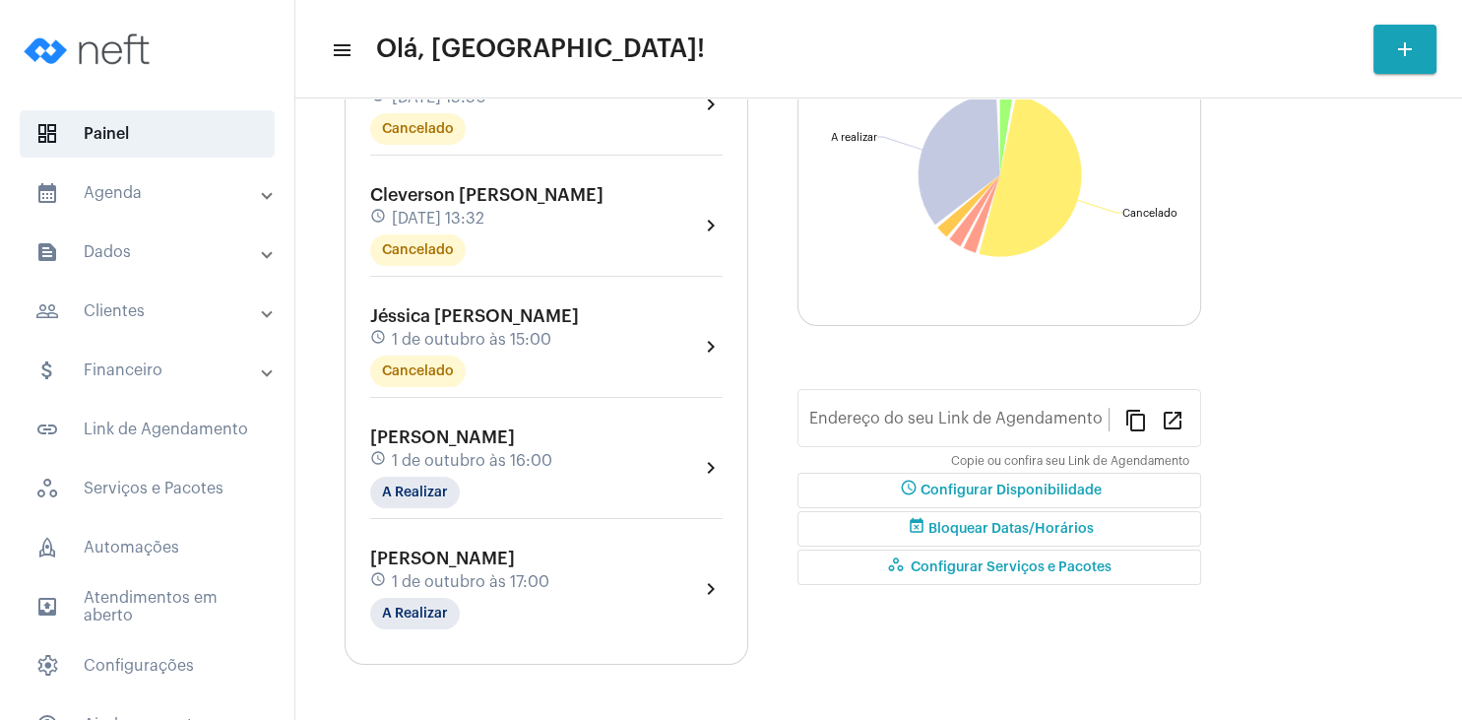
type input "[URL][DOMAIN_NAME]"
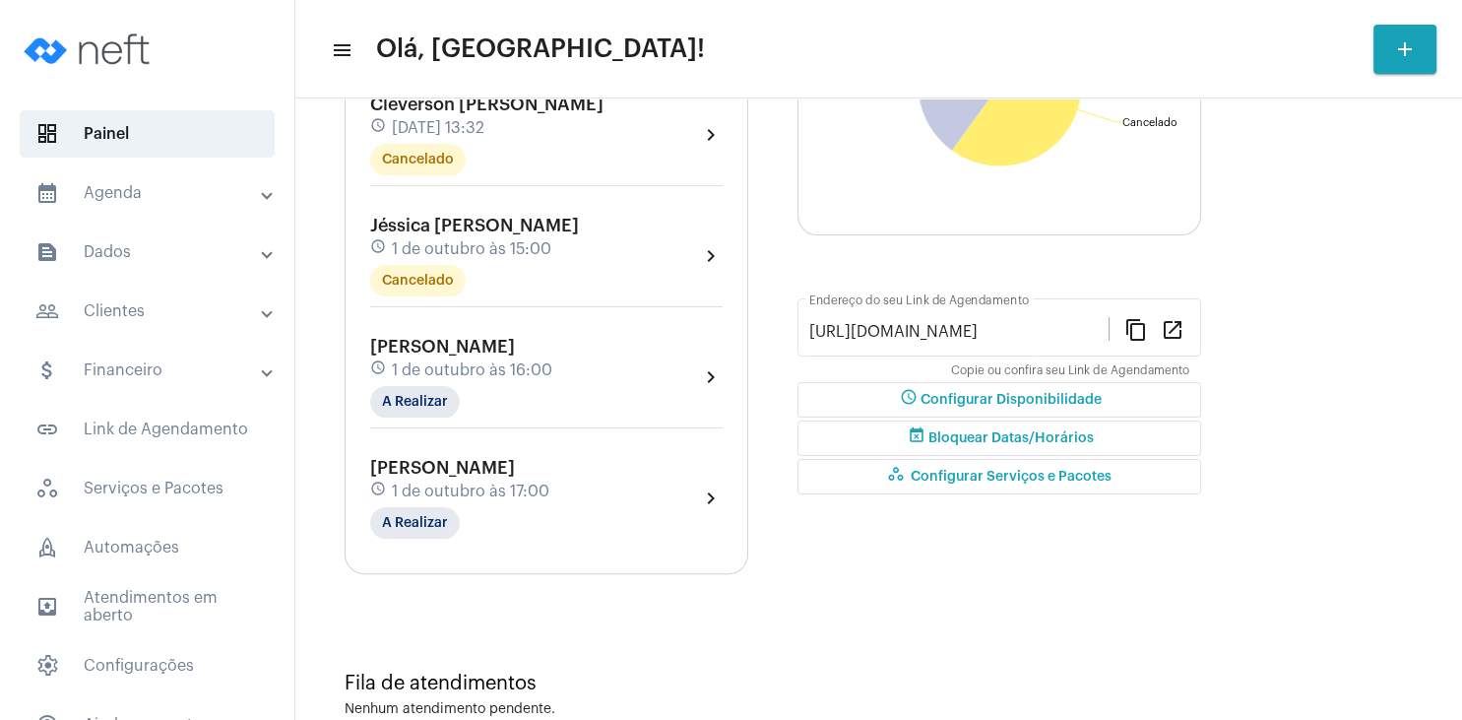
click at [451, 482] on div "schedule [DATE] 17:00" at bounding box center [459, 491] width 179 height 22
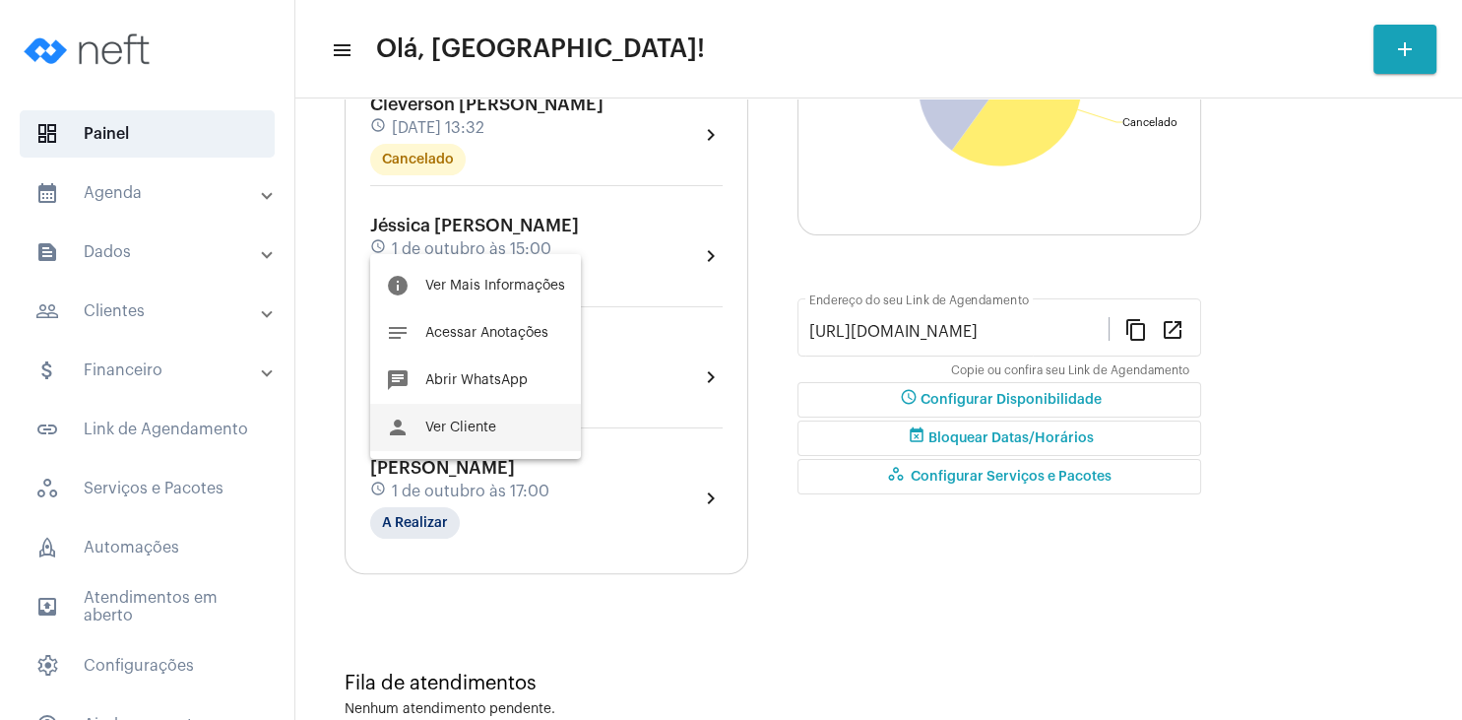
click at [455, 429] on span "Ver Cliente" at bounding box center [460, 427] width 71 height 14
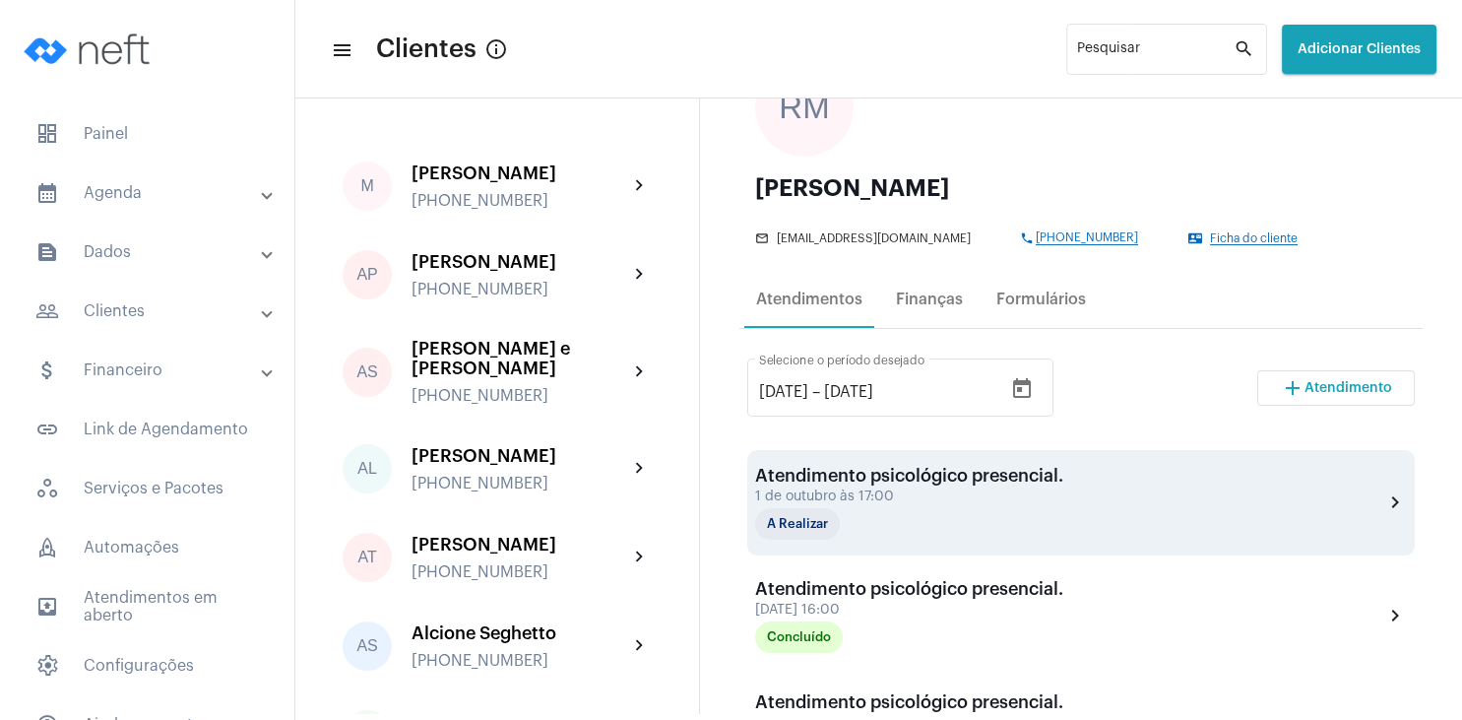
scroll to position [189, 0]
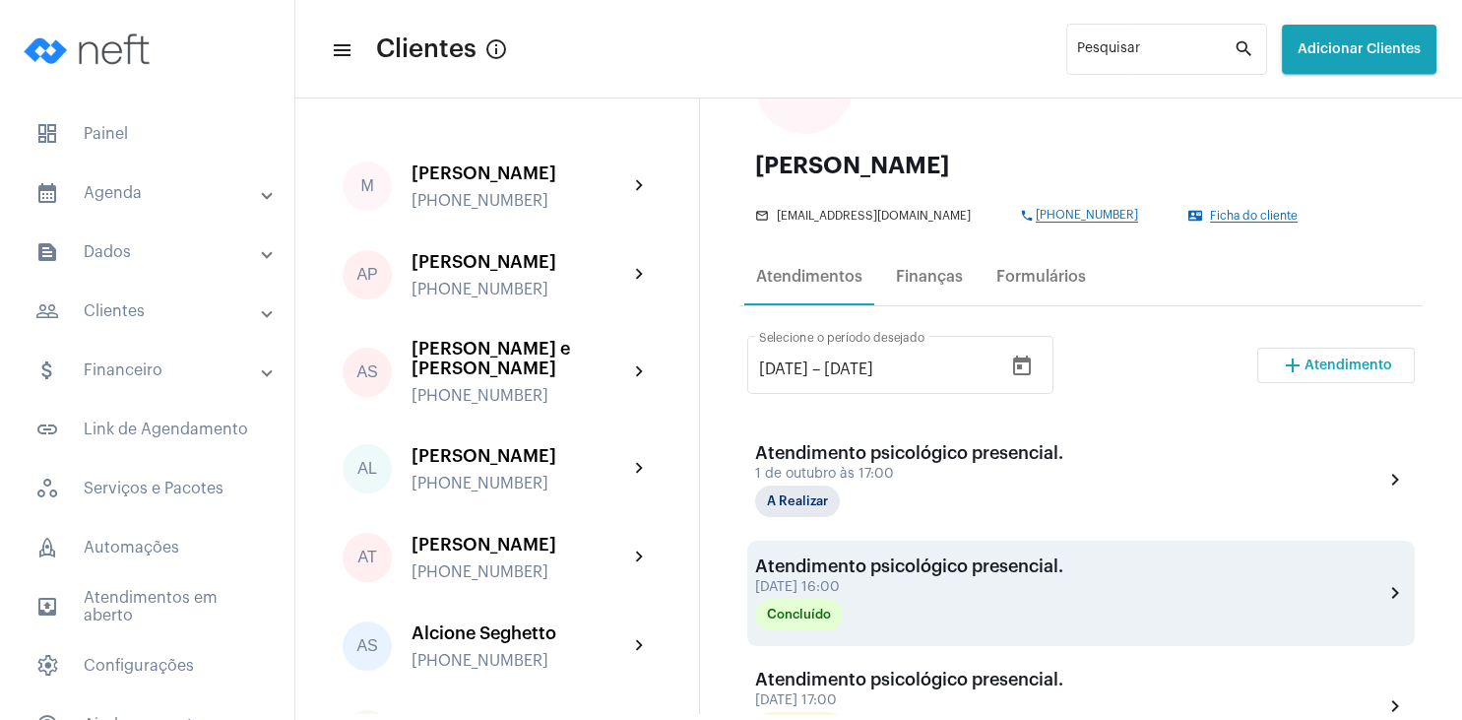
click at [849, 586] on div "[DATE] 16:00" at bounding box center [909, 587] width 308 height 15
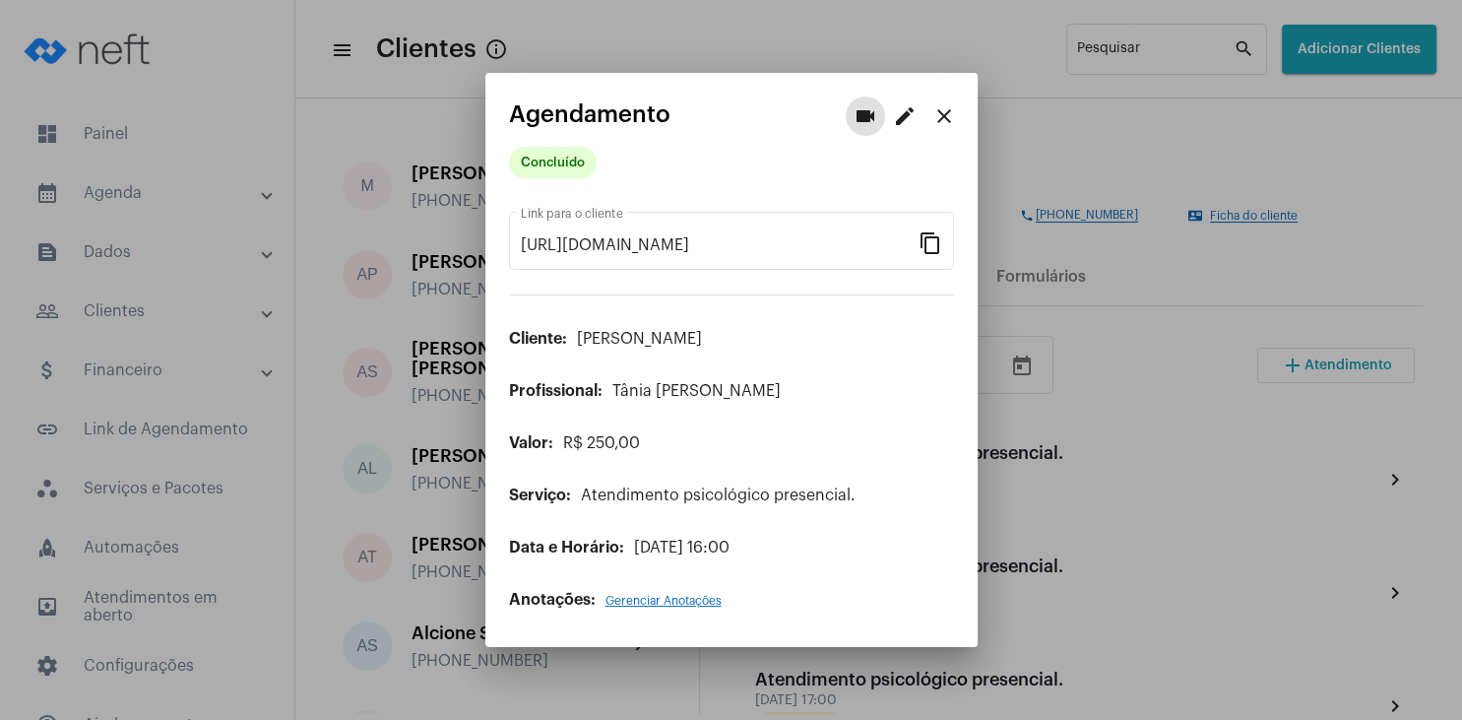
click at [668, 600] on span "Gerenciar Anotações" at bounding box center [663, 601] width 116 height 12
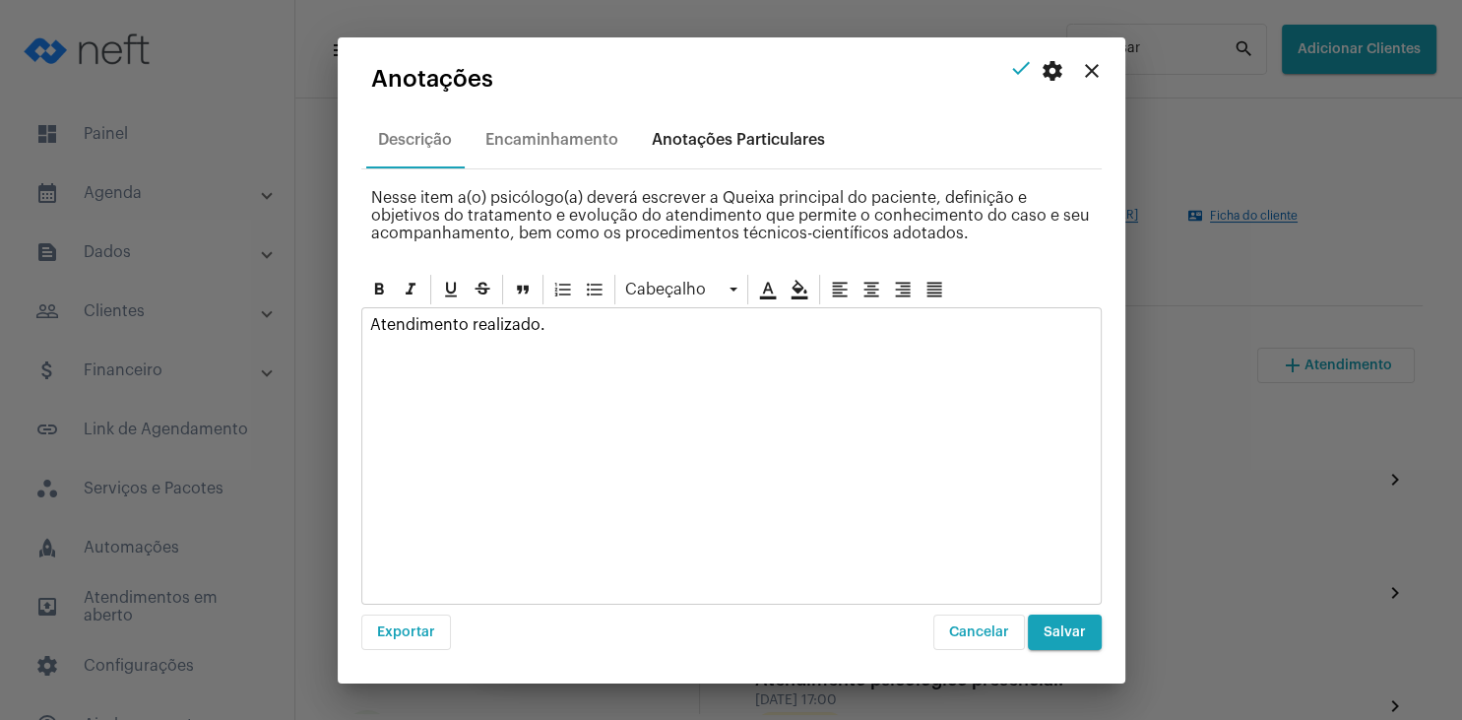
click at [732, 138] on div "Anotações Particulares" at bounding box center [738, 140] width 173 height 18
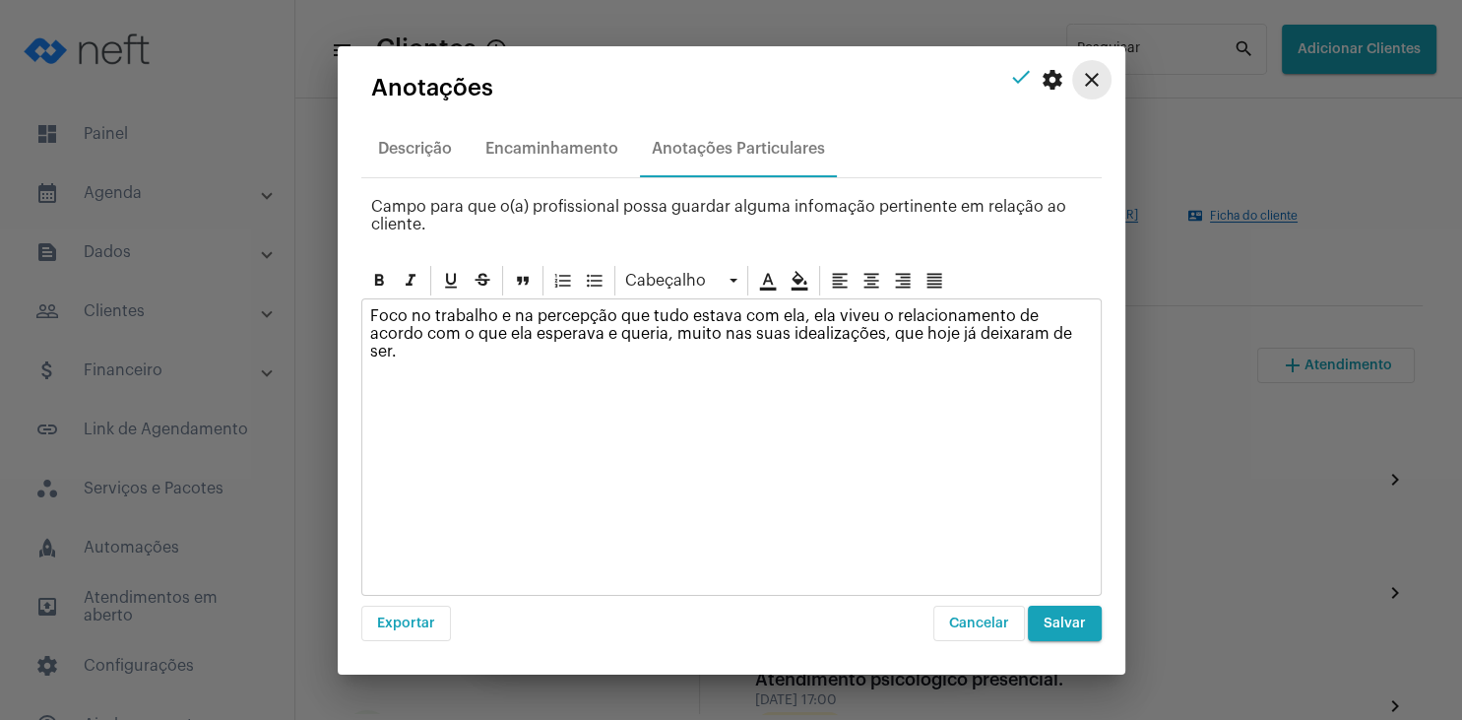
click at [1091, 85] on mat-icon "close" at bounding box center [1092, 80] width 24 height 24
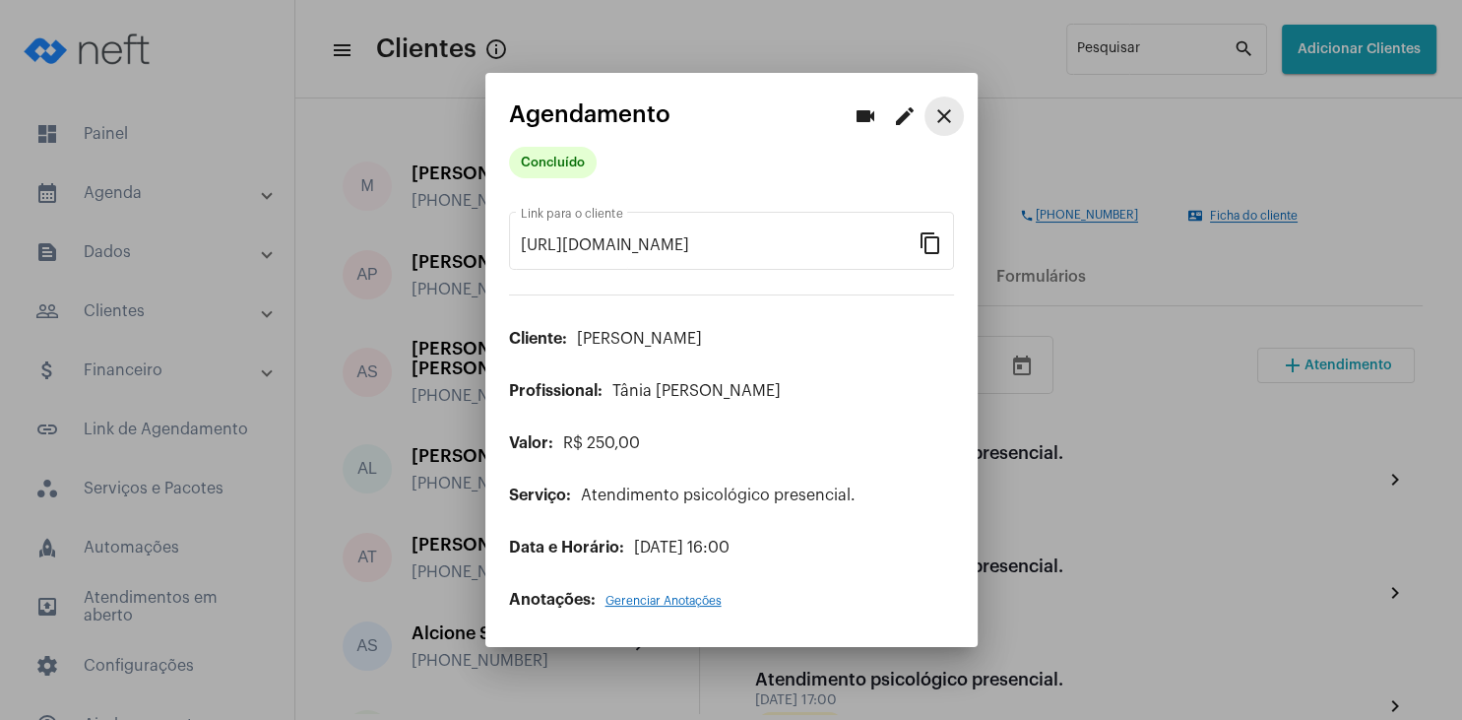
click at [956, 119] on button "close" at bounding box center [943, 115] width 39 height 39
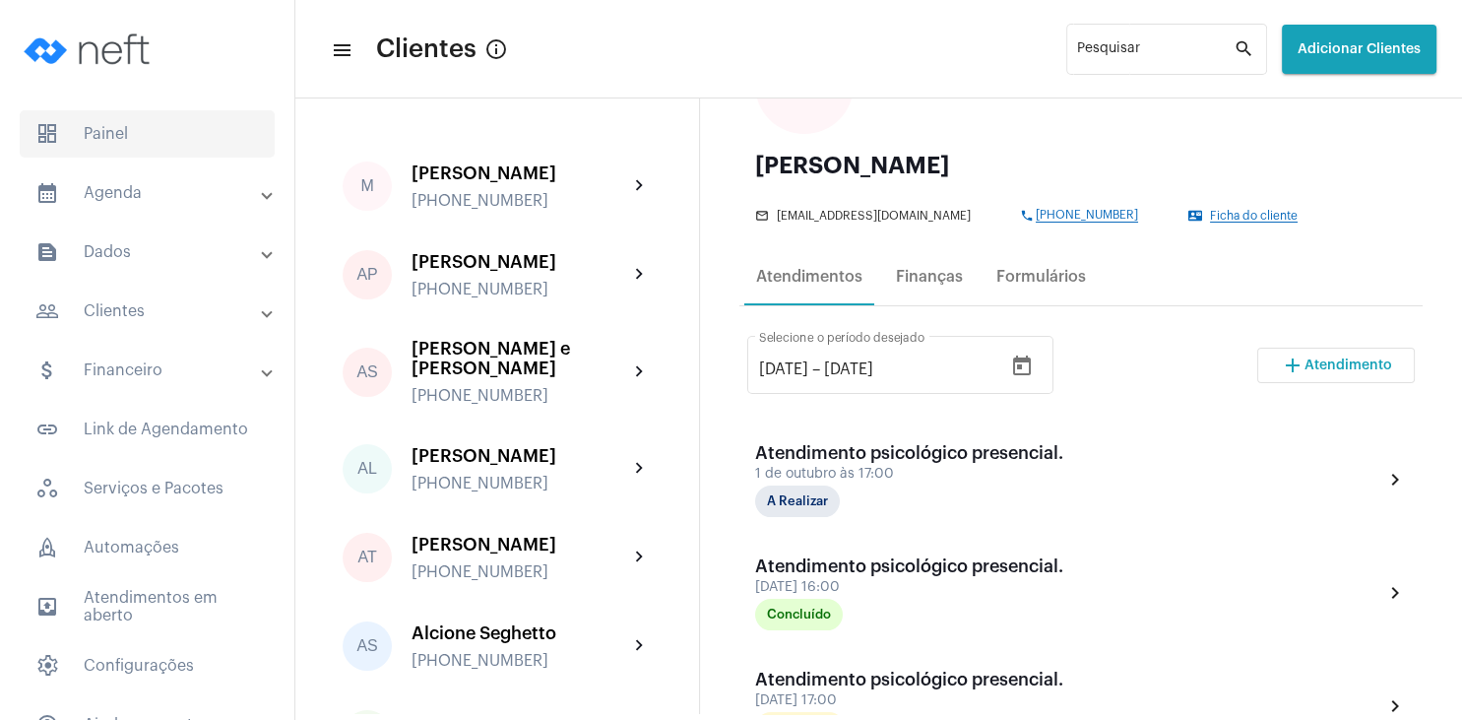
click at [112, 132] on span "dashboard Painel" at bounding box center [147, 133] width 255 height 47
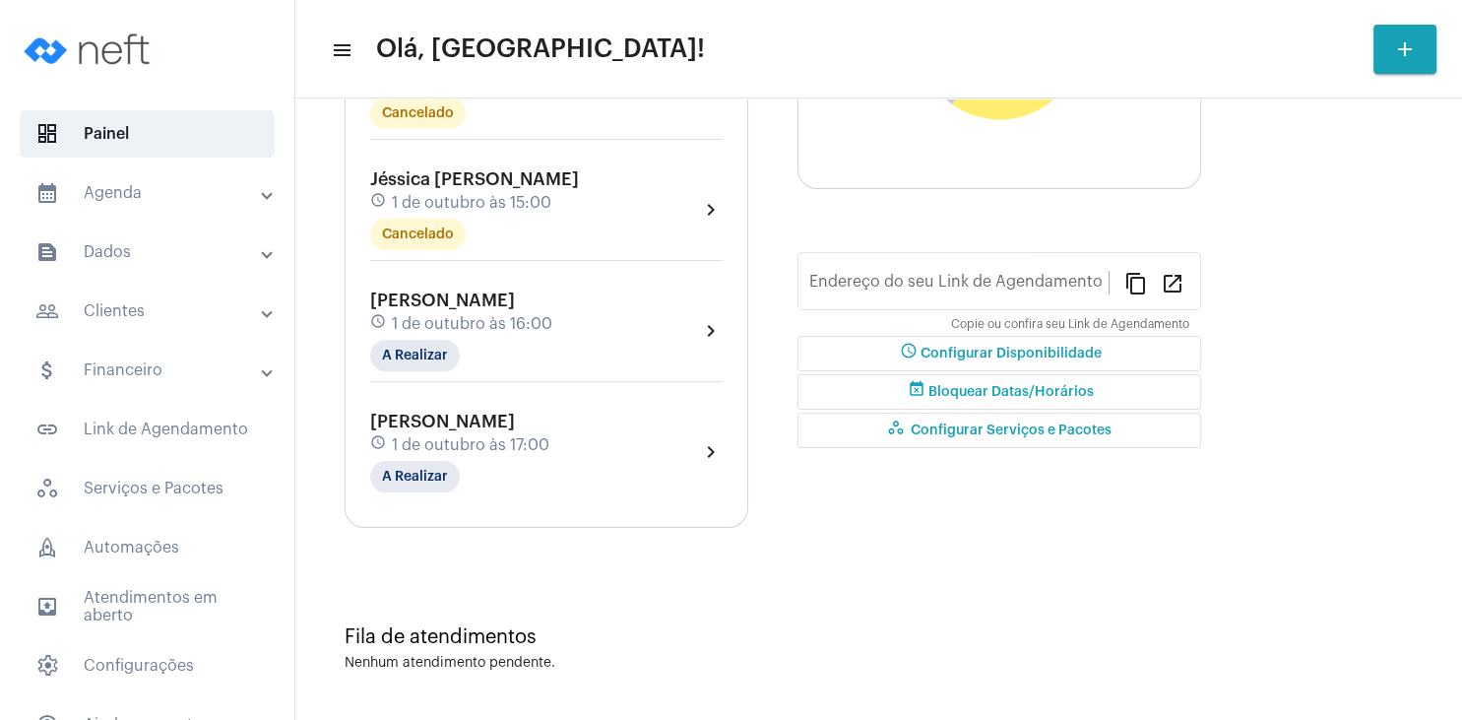
type input "[URL][DOMAIN_NAME]"
